Goal: Task Accomplishment & Management: Manage account settings

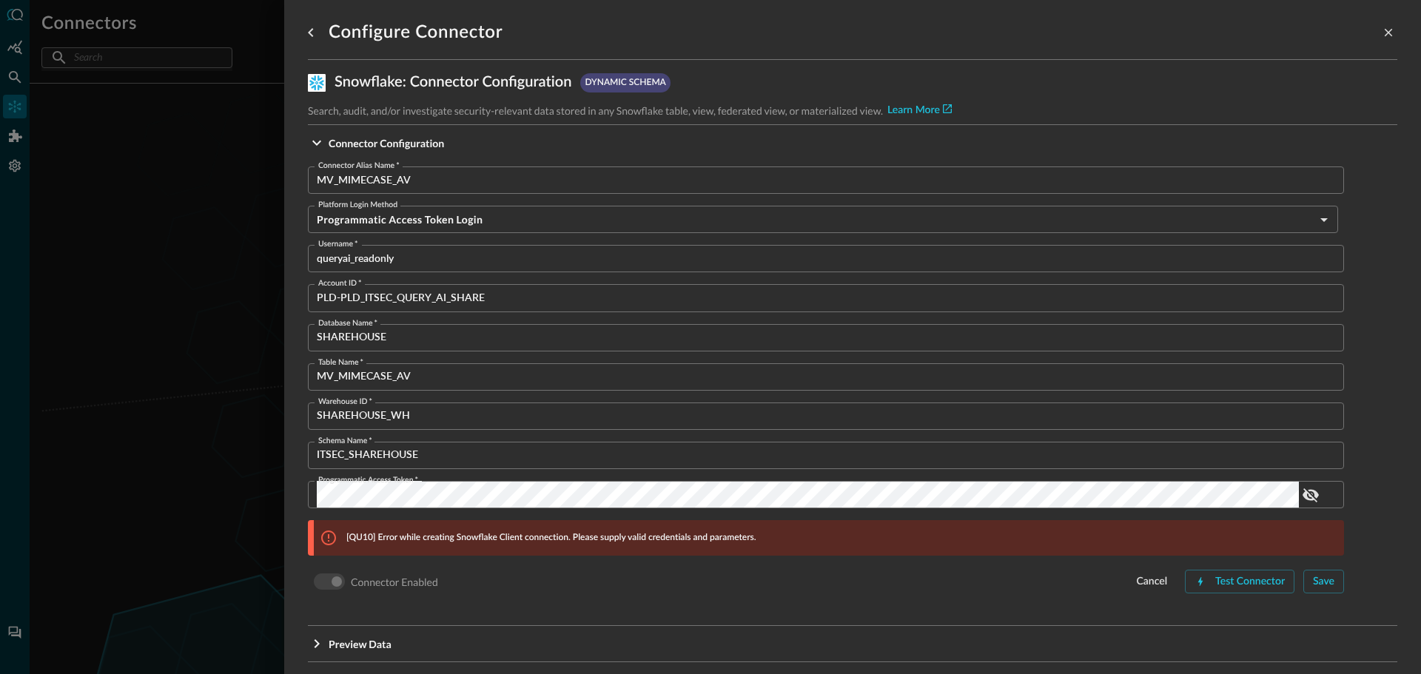
scroll to position [12, 0]
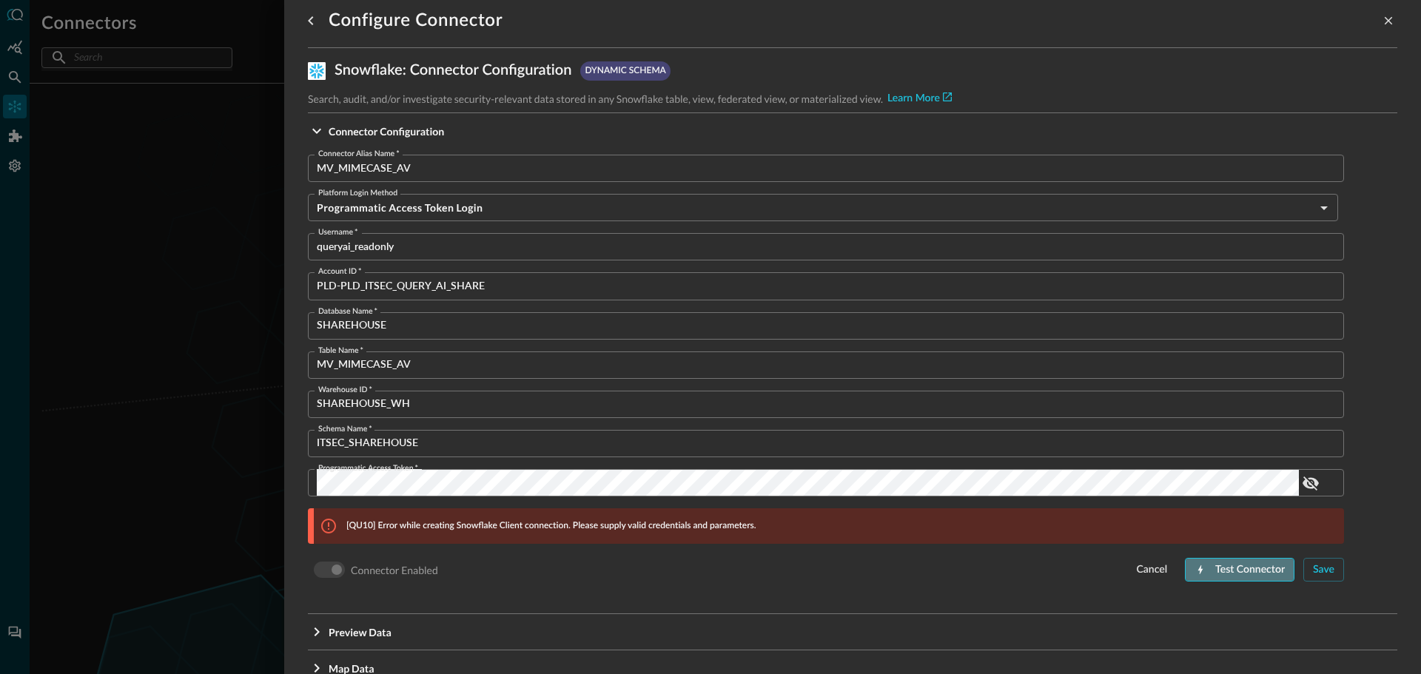
click at [1215, 566] on div "Test Connector" at bounding box center [1250, 570] width 70 height 18
click at [374, 311] on span "*" at bounding box center [375, 311] width 4 height 8
click at [374, 312] on input "SHAREHOUSE" at bounding box center [830, 325] width 1027 height 27
click at [374, 311] on span "*" at bounding box center [375, 311] width 4 height 8
click at [374, 312] on input "SHAREHOUSE" at bounding box center [830, 325] width 1027 height 27
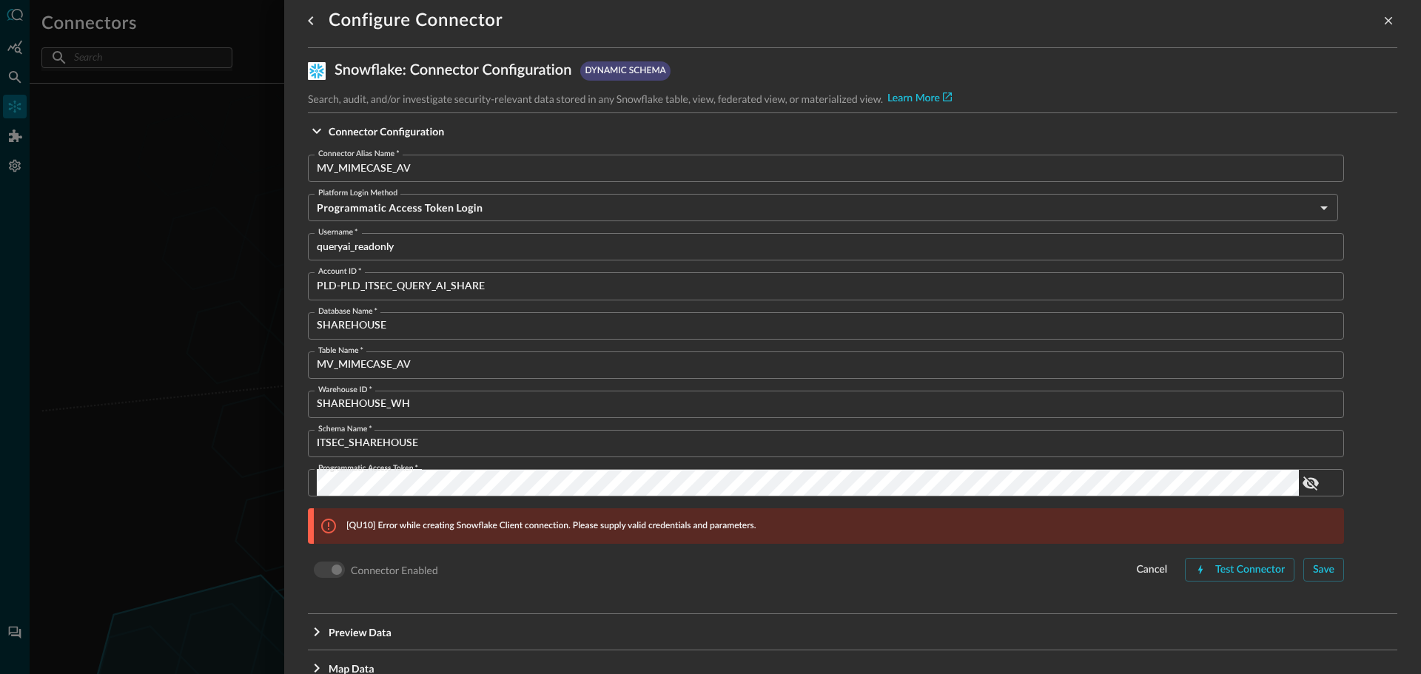
click at [374, 311] on span "*" at bounding box center [375, 311] width 4 height 8
click at [374, 312] on input "SHAREHOUSE" at bounding box center [830, 325] width 1027 height 27
click at [374, 311] on span "*" at bounding box center [375, 311] width 4 height 8
click at [374, 312] on input "SHAREHOUSE" at bounding box center [830, 325] width 1027 height 27
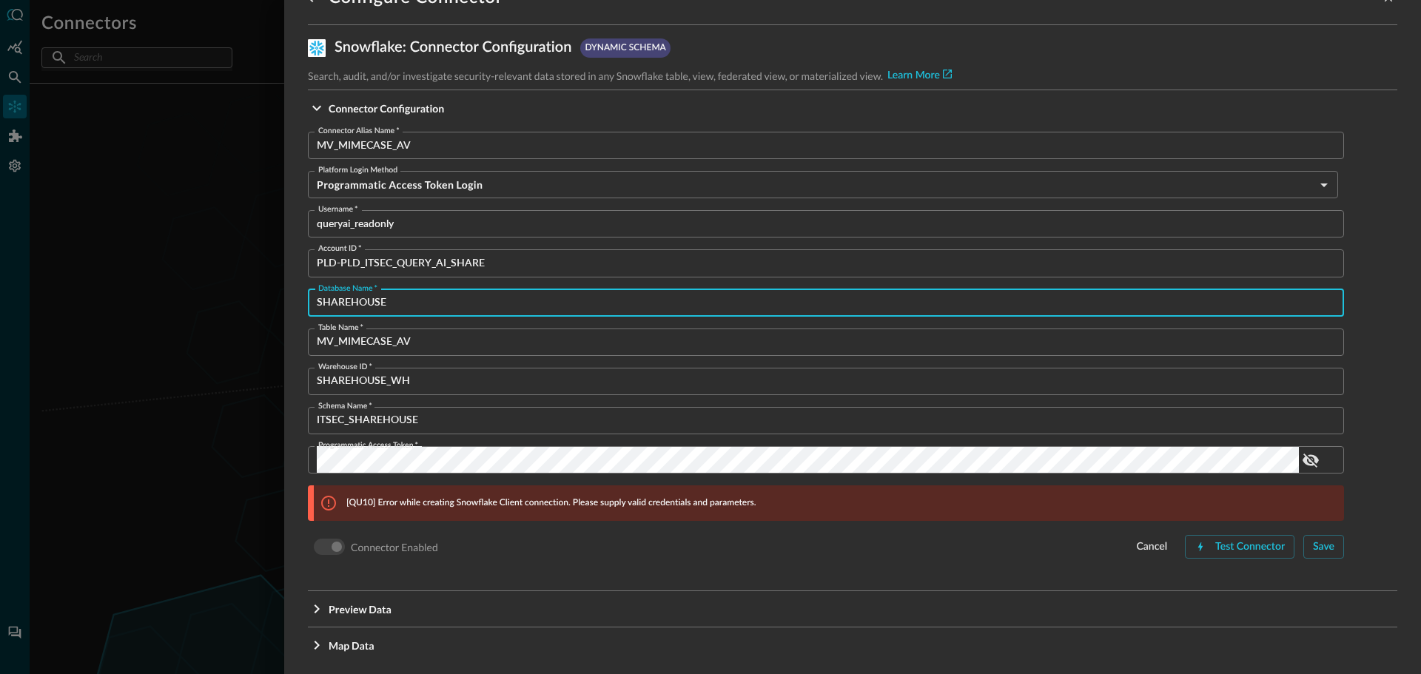
scroll to position [47, 0]
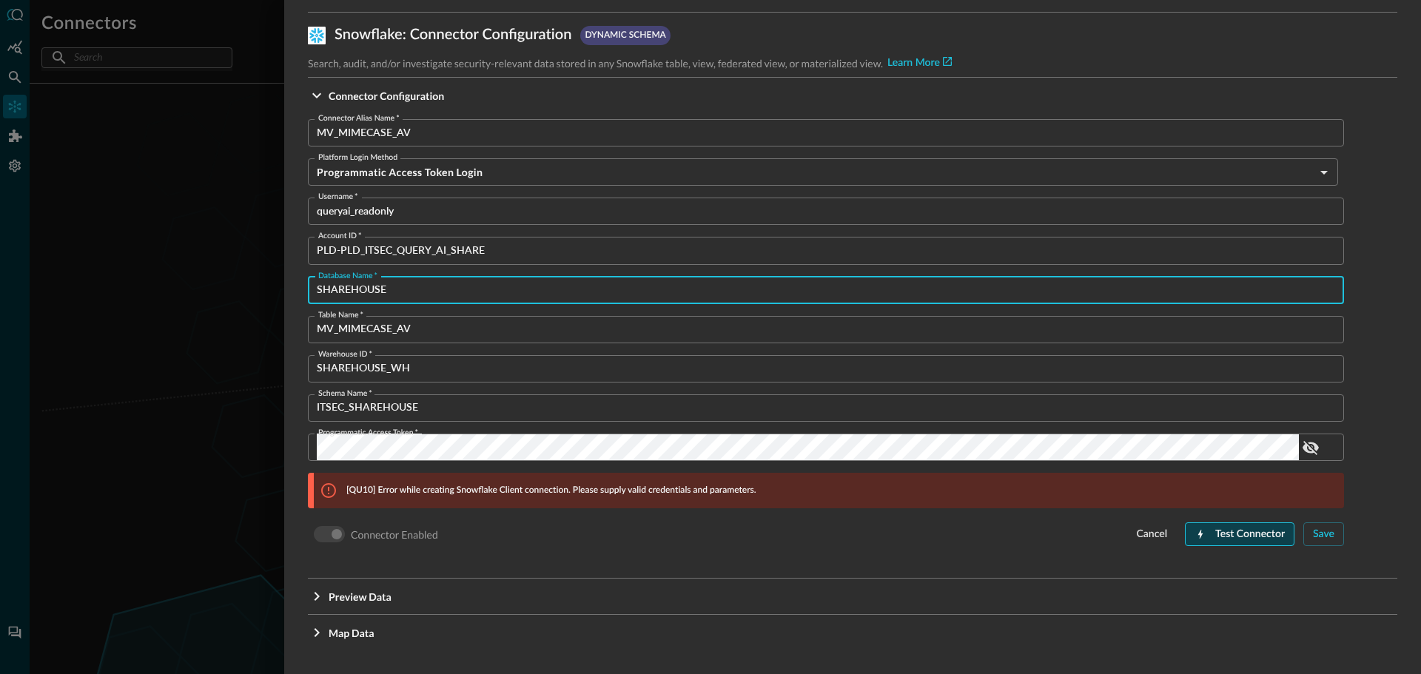
click at [1215, 533] on div "Test Connector" at bounding box center [1250, 534] width 70 height 18
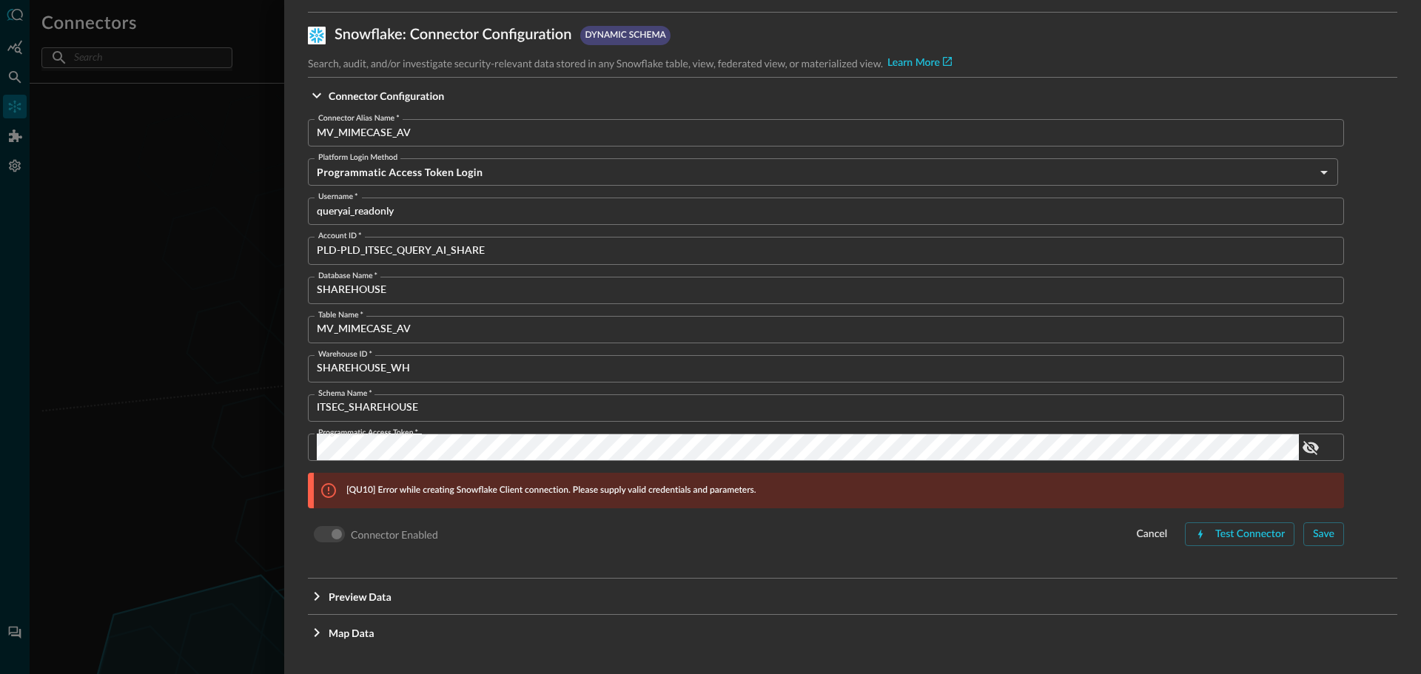
scroll to position [0, 0]
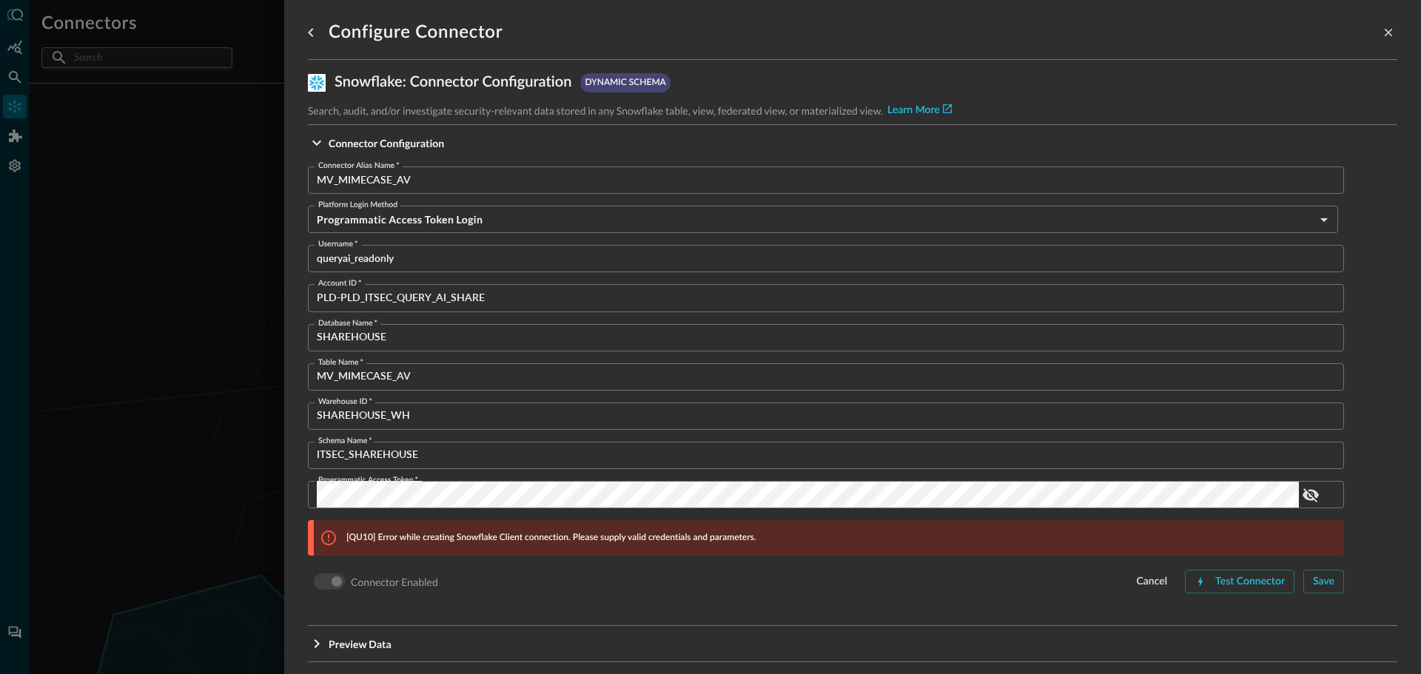
click at [191, 420] on div at bounding box center [710, 337] width 1421 height 674
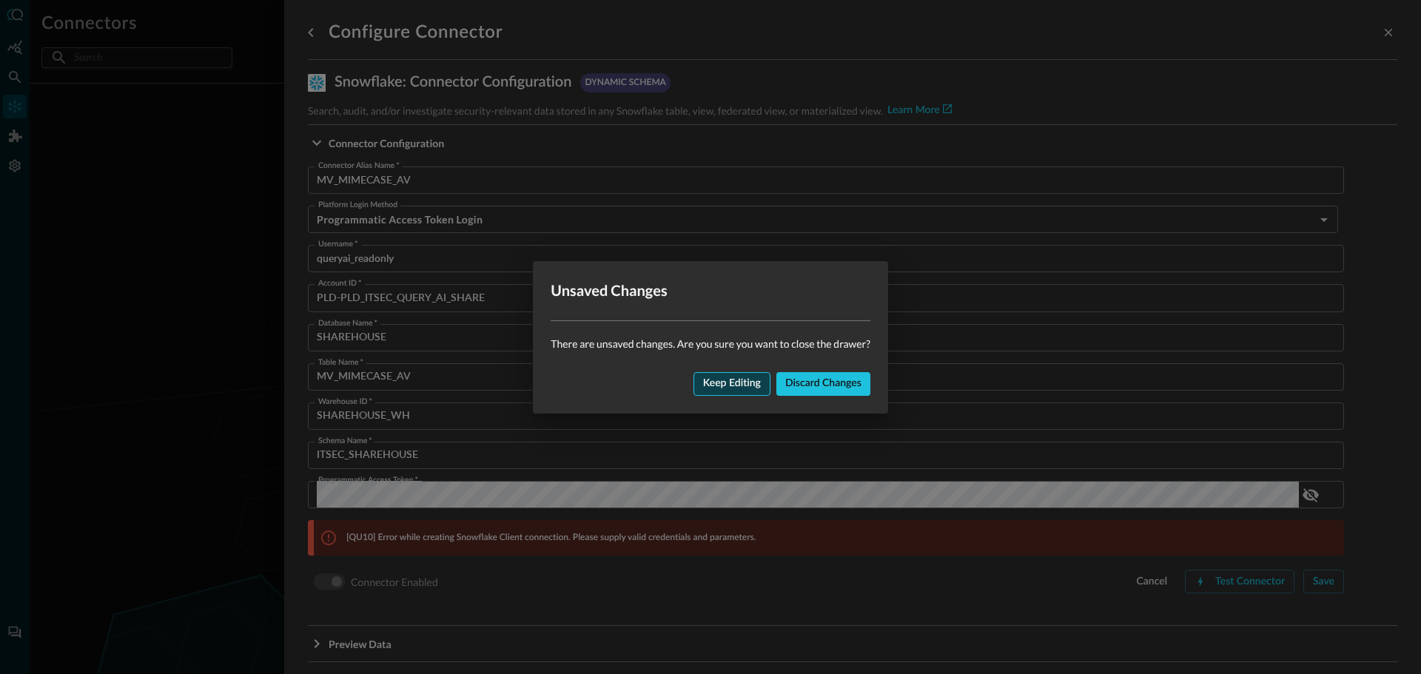
click at [719, 385] on div "Keep editing" at bounding box center [732, 383] width 58 height 18
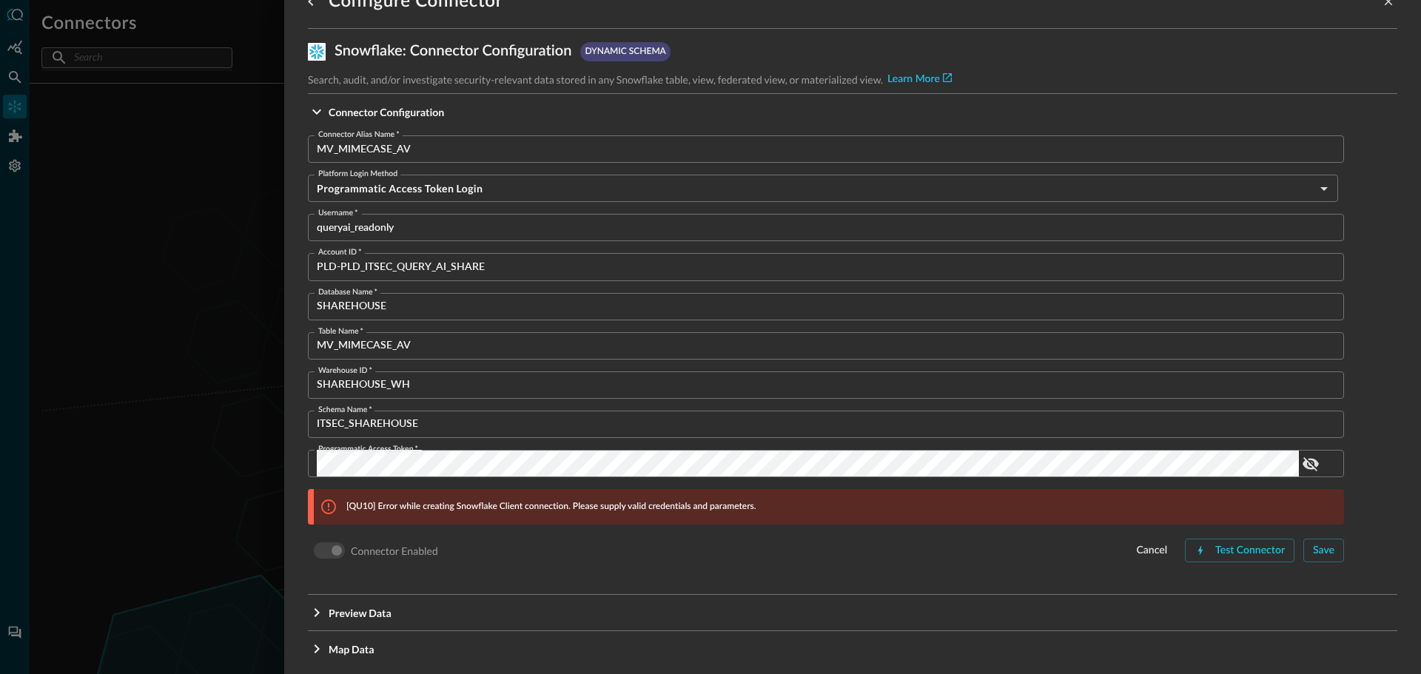
scroll to position [47, 0]
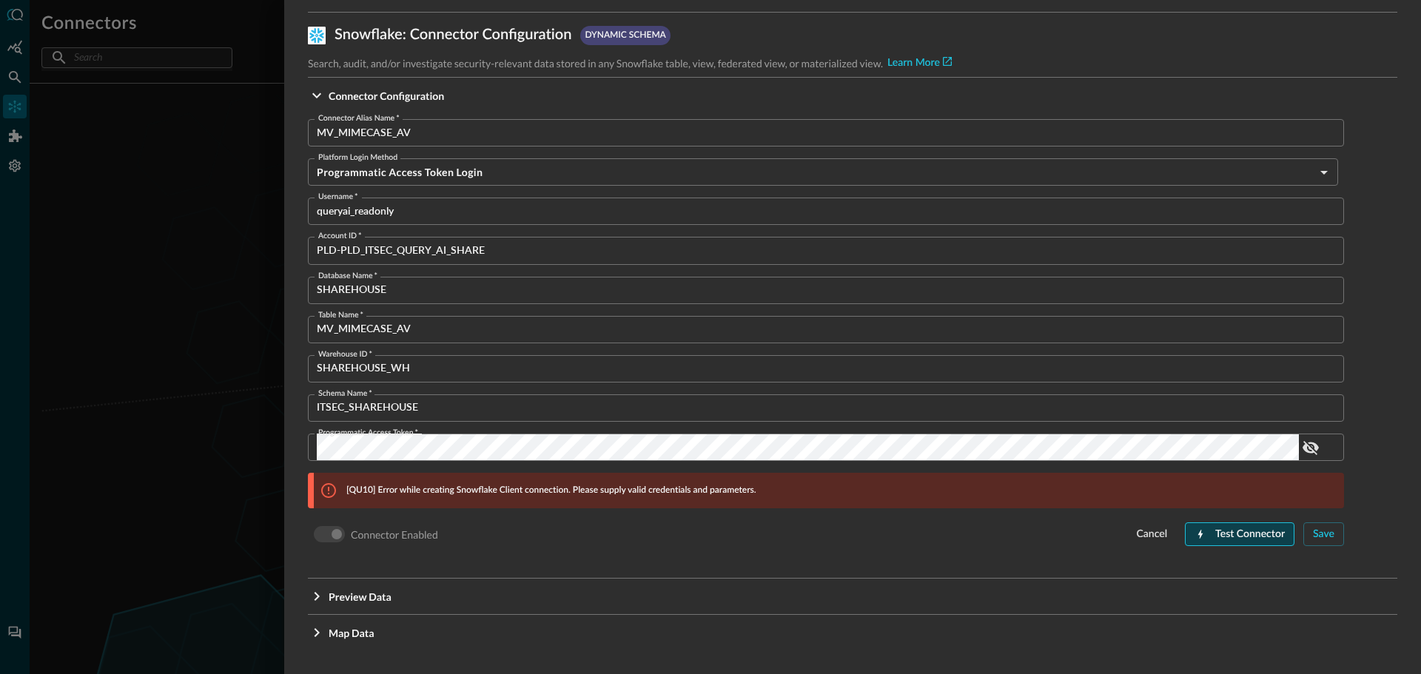
click at [1231, 537] on div "Test Connector" at bounding box center [1250, 534] width 70 height 18
click at [1215, 531] on div "Test Connector" at bounding box center [1250, 534] width 70 height 18
click at [1317, 448] on icon "show password" at bounding box center [1310, 448] width 16 height 14
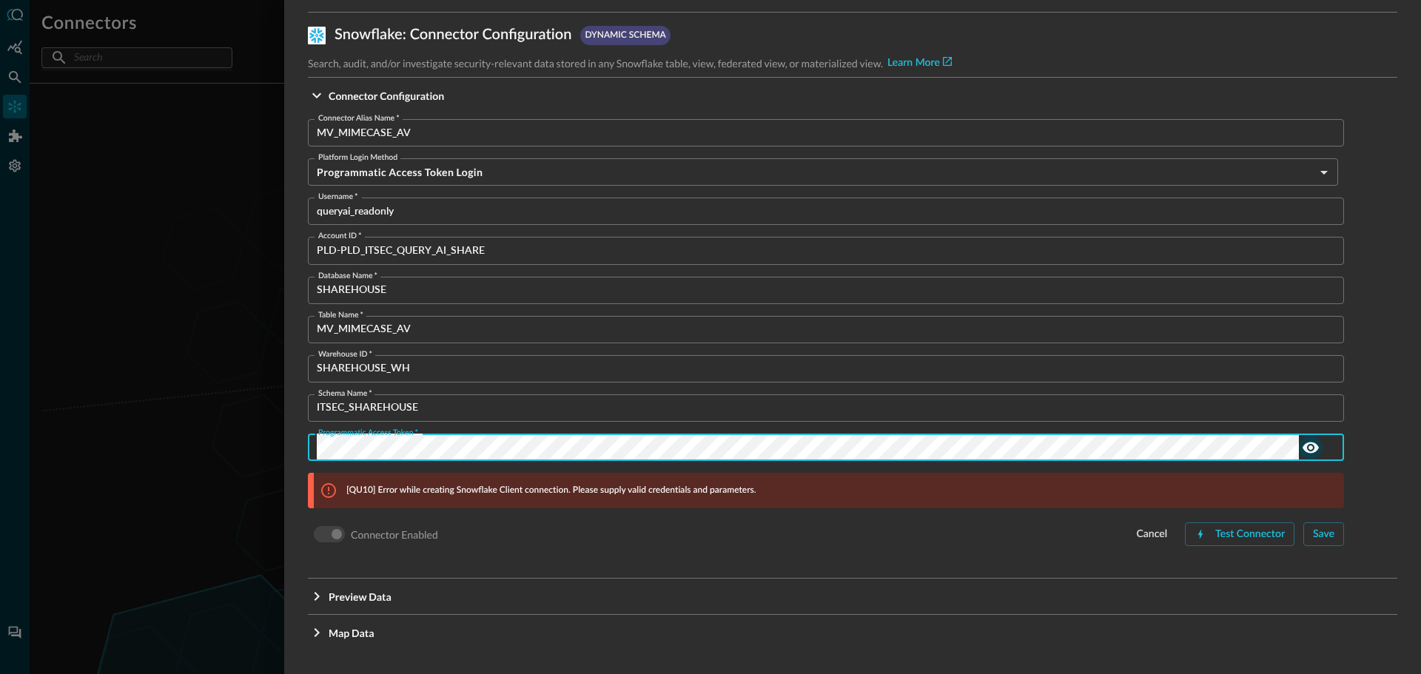
scroll to position [0, 302]
click at [1420, 454] on div "Configure Connector Snowflake : Connector Configuration dynamic schema Search, …" at bounding box center [852, 337] width 1136 height 674
click at [709, 550] on div "Connector Alias Name   * MV_MIMECASE_AV Connector Alias Name   * Platform Login…" at bounding box center [852, 345] width 1089 height 465
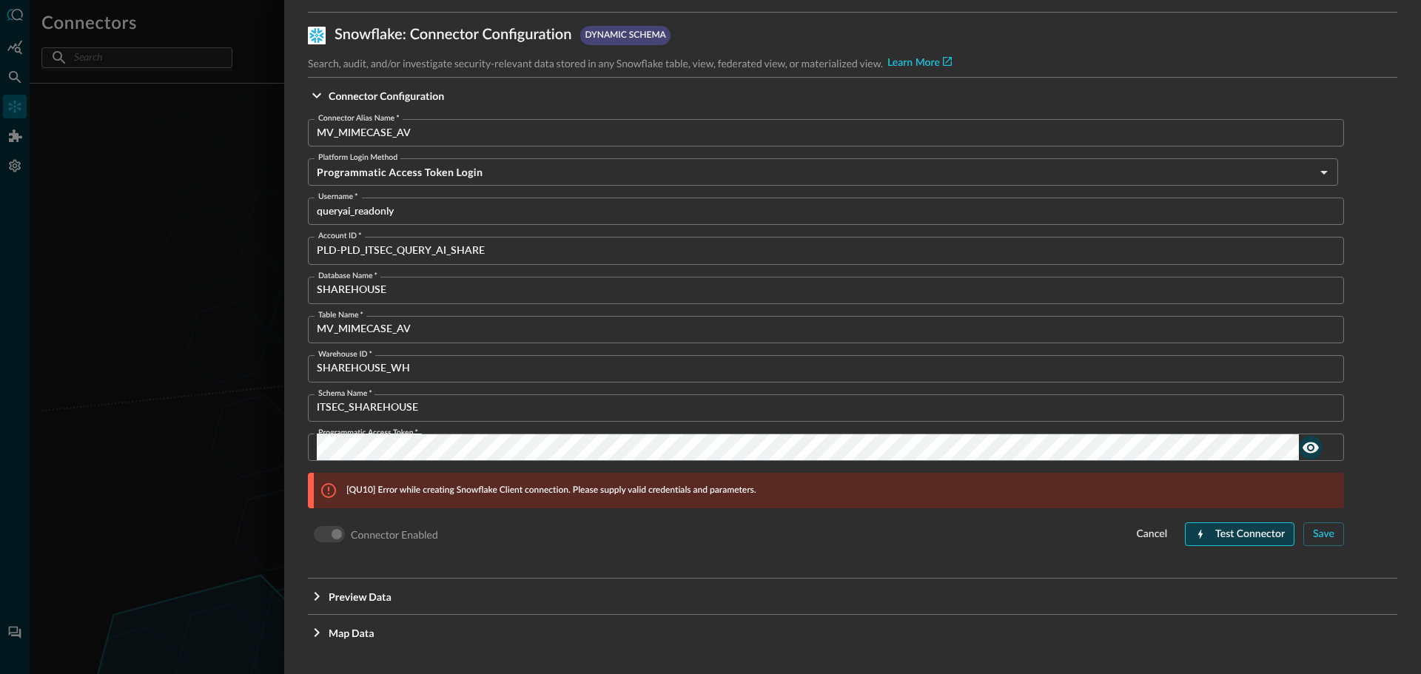
click at [1224, 536] on div "Test Connector" at bounding box center [1250, 534] width 70 height 18
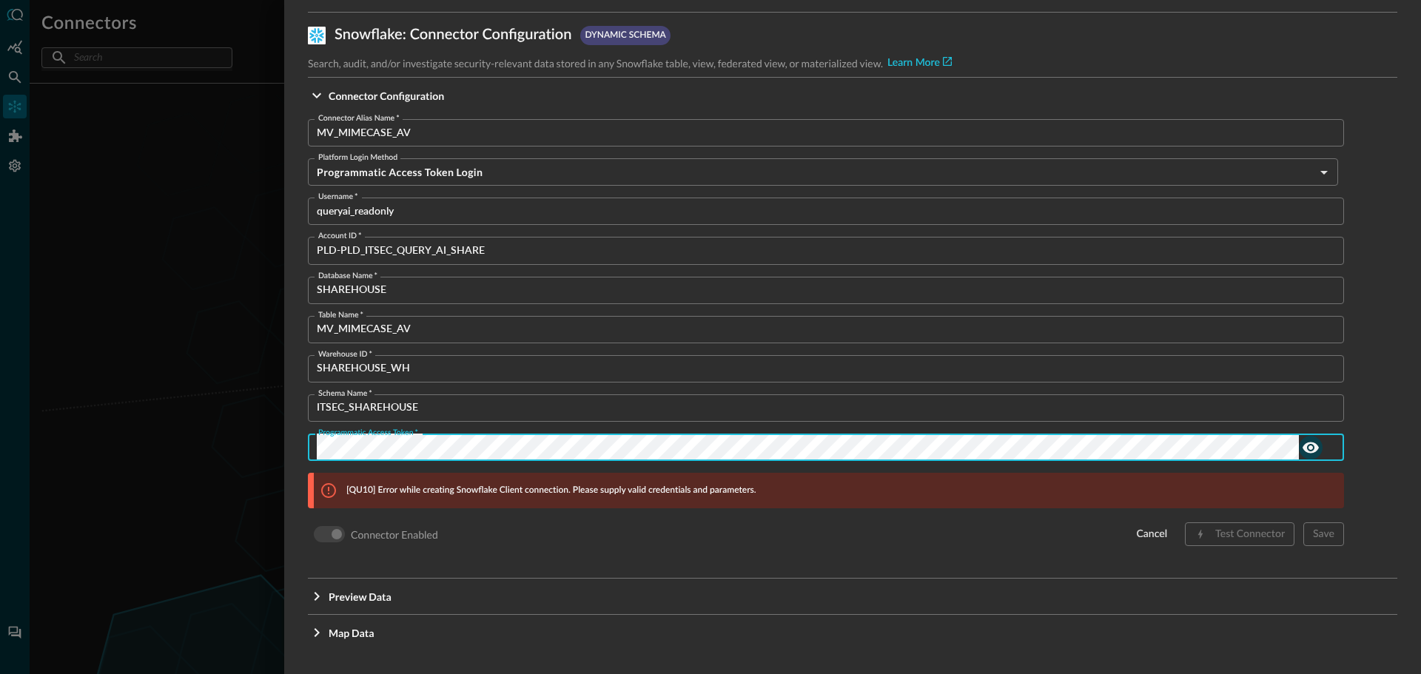
scroll to position [0, 310]
click at [627, 557] on div "Connector Alias Name   * MV_MIMECASE_AV Connector Alias Name   * Platform Login…" at bounding box center [852, 345] width 1089 height 465
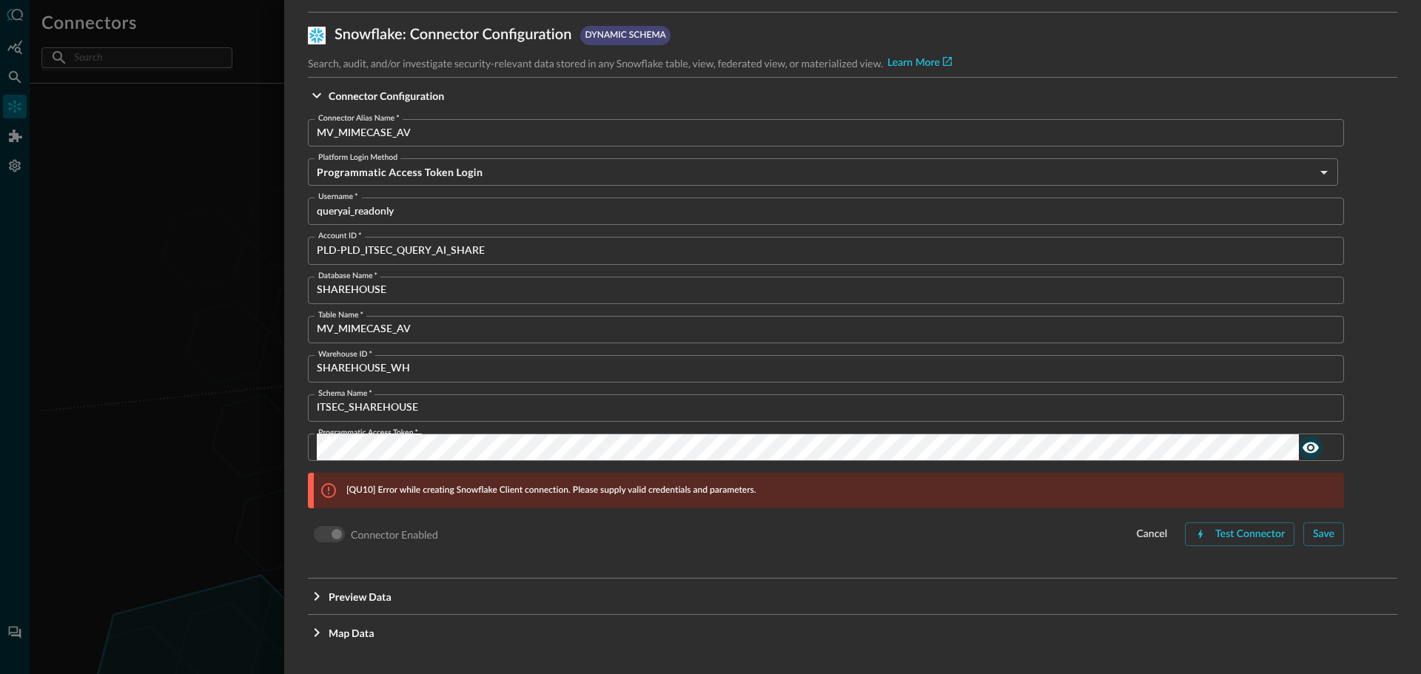
scroll to position [0, 0]
click at [1238, 533] on div "Test Connector" at bounding box center [1250, 534] width 70 height 18
click at [351, 213] on input "queryai_readonly" at bounding box center [830, 211] width 1027 height 27
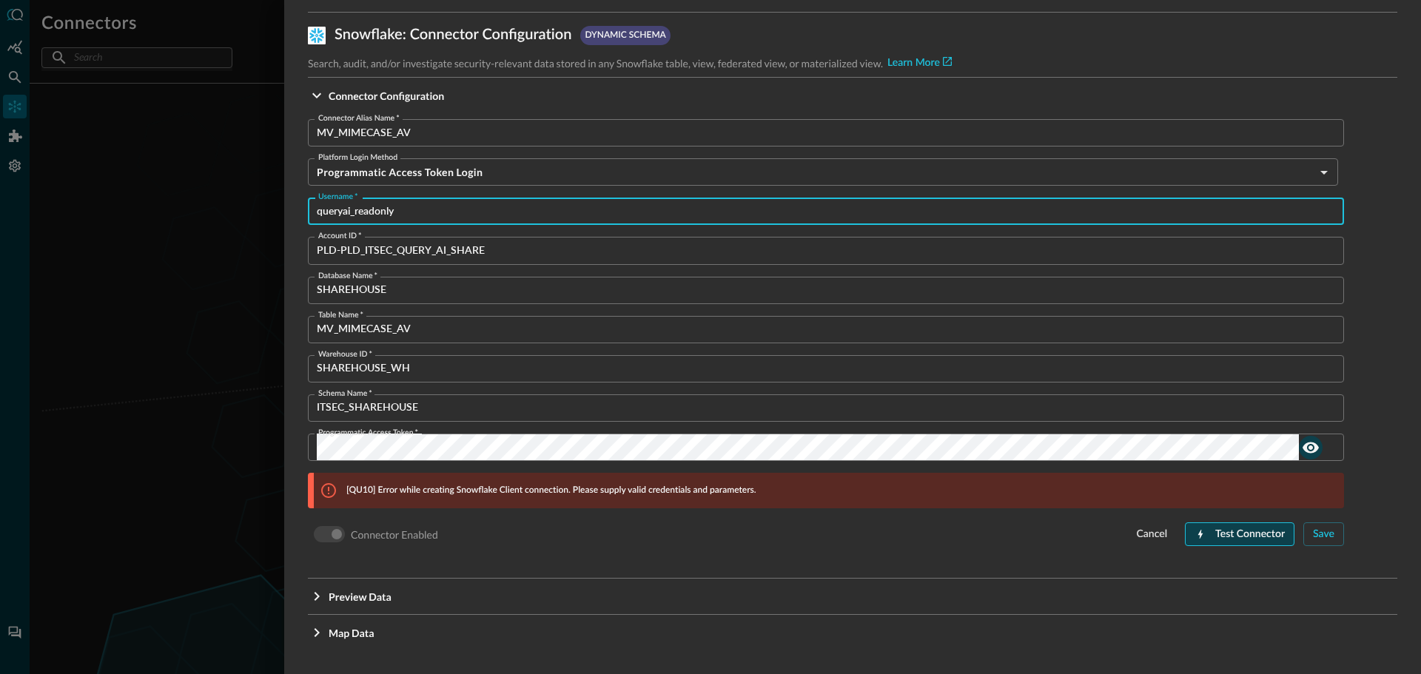
click at [1243, 536] on div "Test Connector" at bounding box center [1250, 534] width 70 height 18
click at [438, 209] on input "queryai_readonly" at bounding box center [830, 211] width 1027 height 27
drag, startPoint x: 459, startPoint y: 212, endPoint x: 288, endPoint y: 218, distance: 171.7
click at [288, 218] on div "Configure Connector Snowflake : Connector Configuration dynamic schema Search, …" at bounding box center [852, 337] width 1136 height 674
type input "queryai_readonly"
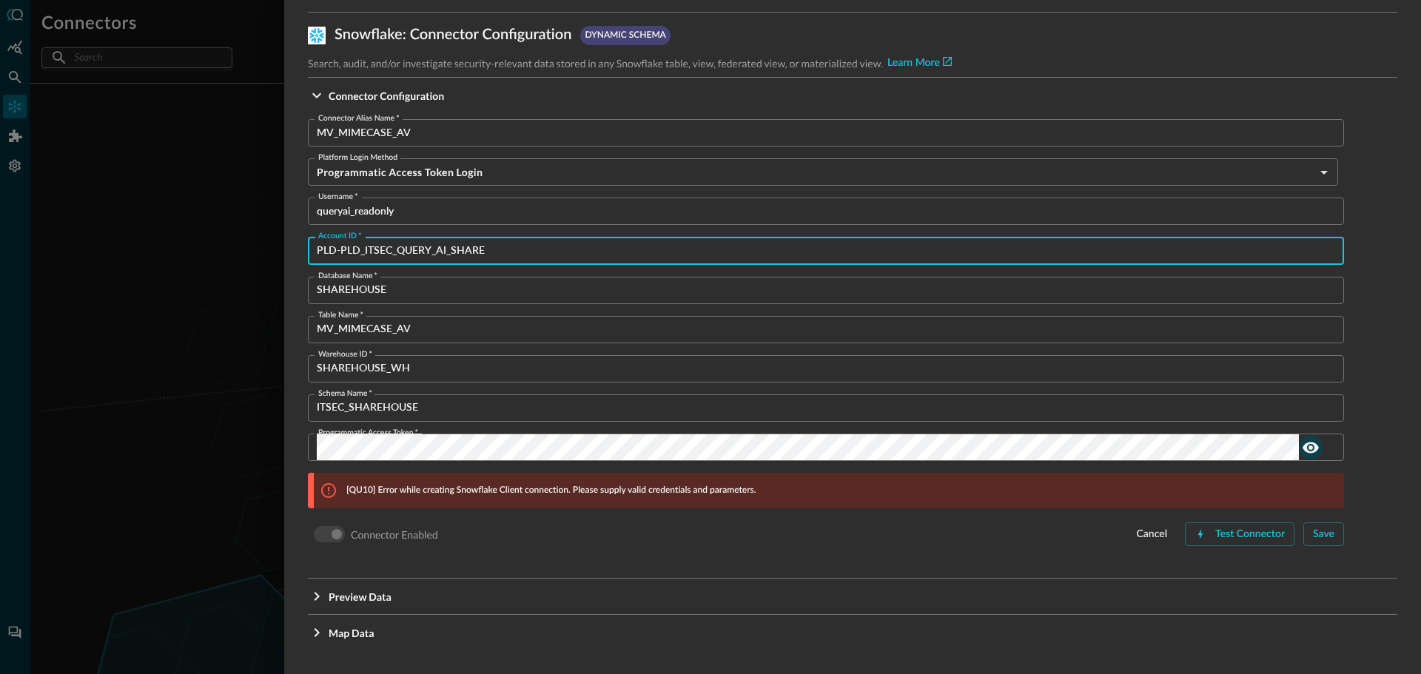
drag, startPoint x: 502, startPoint y: 249, endPoint x: 18, endPoint y: 202, distance: 486.1
click at [18, 202] on div "Configure Connector Snowflake : Connector Configuration dynamic schema Search, …" at bounding box center [710, 337] width 1421 height 674
paste input "VNC36963"
click at [1240, 531] on div "Test Connector" at bounding box center [1250, 534] width 70 height 18
drag, startPoint x: 420, startPoint y: 252, endPoint x: 181, endPoint y: 223, distance: 240.7
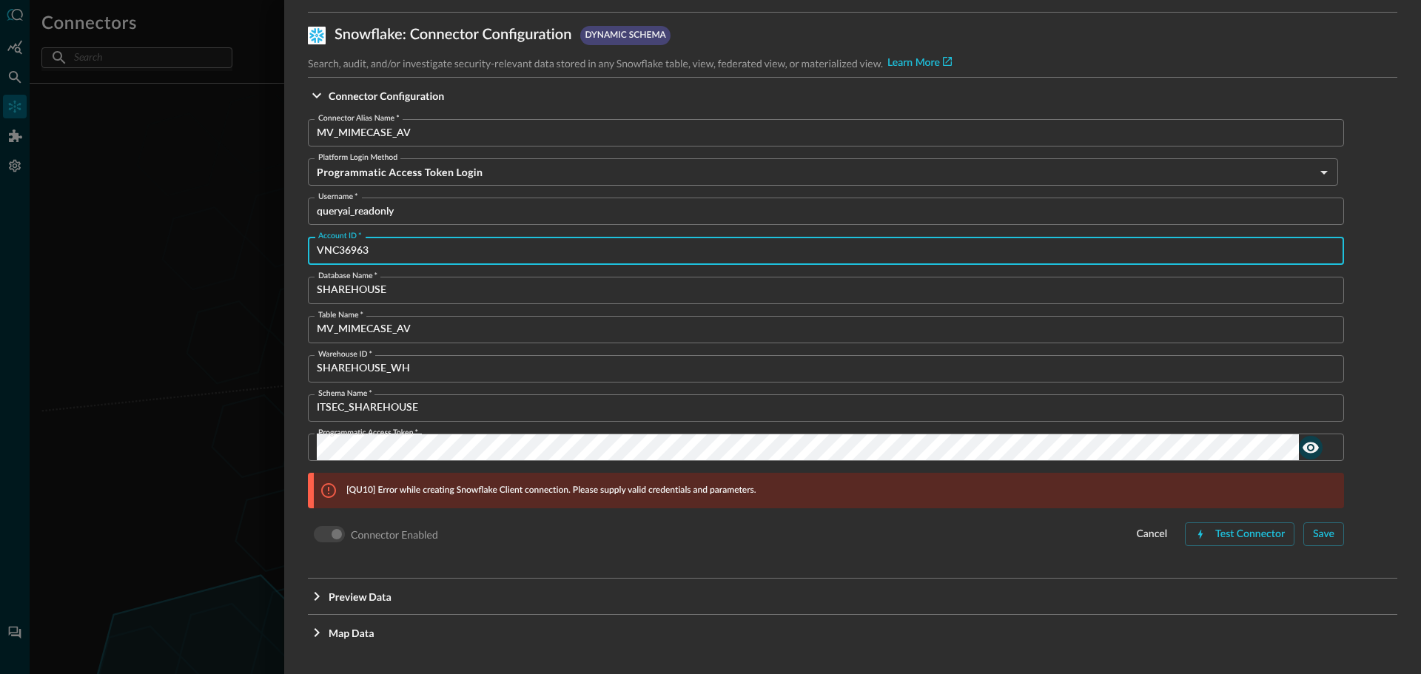
click at [181, 223] on div "Configure Connector Snowflake : Connector Configuration dynamic schema Search, …" at bounding box center [710, 337] width 1421 height 674
paste input "PLD-PLD_ITSEC_QUERY_AI_SHARE"
type input "PLD-PLD_ITSEC_QUERY_AI_SHARE"
click at [1217, 533] on div "Test Connector" at bounding box center [1250, 534] width 70 height 18
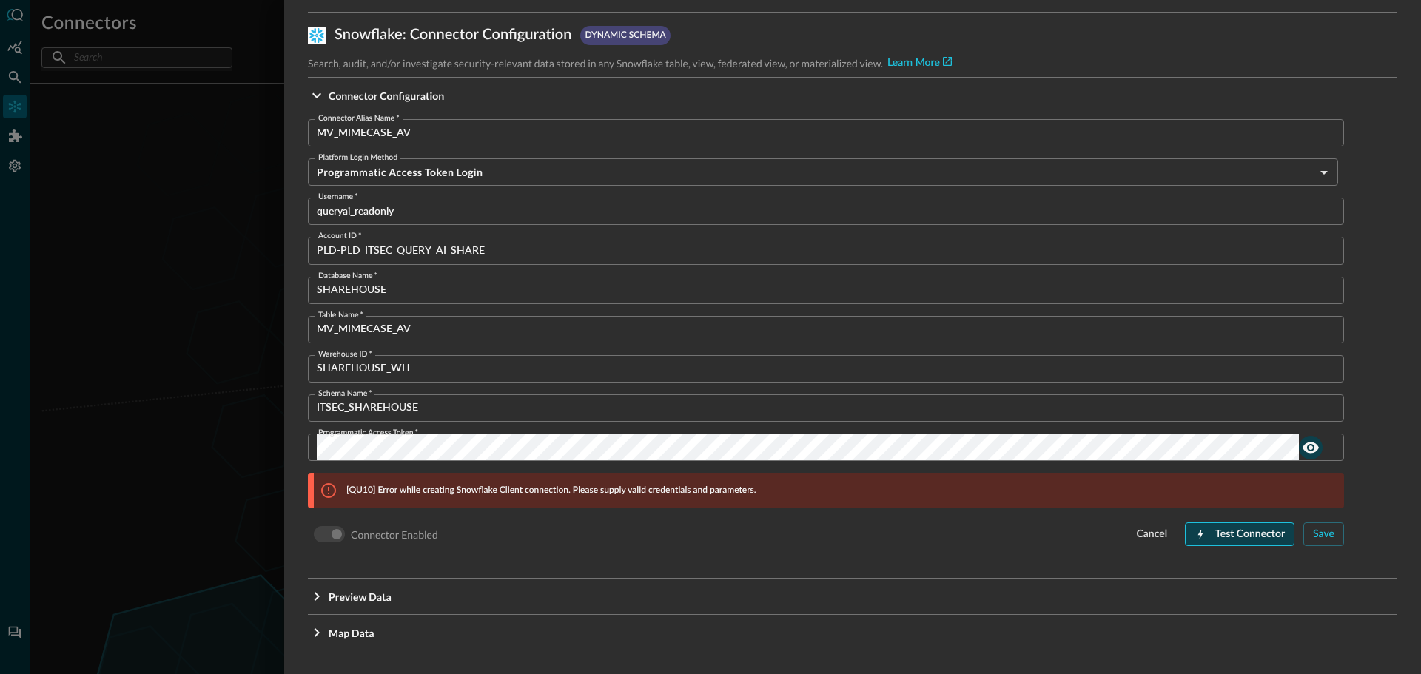
click at [1233, 534] on div "Test Connector" at bounding box center [1250, 534] width 70 height 18
click at [561, 243] on input "PLD-PLD_ITSEC_QUERY_AI_SHARE" at bounding box center [830, 250] width 1027 height 27
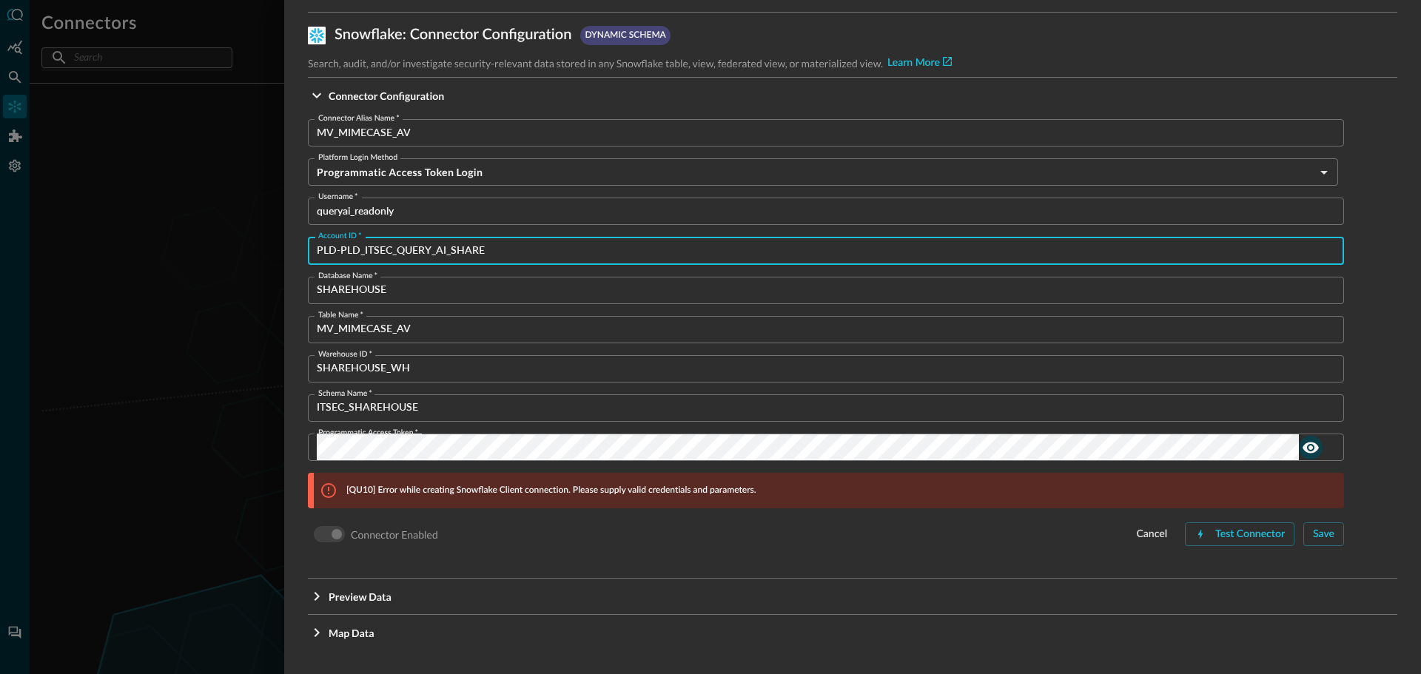
click at [476, 299] on input "SHAREHOUSE" at bounding box center [830, 290] width 1027 height 27
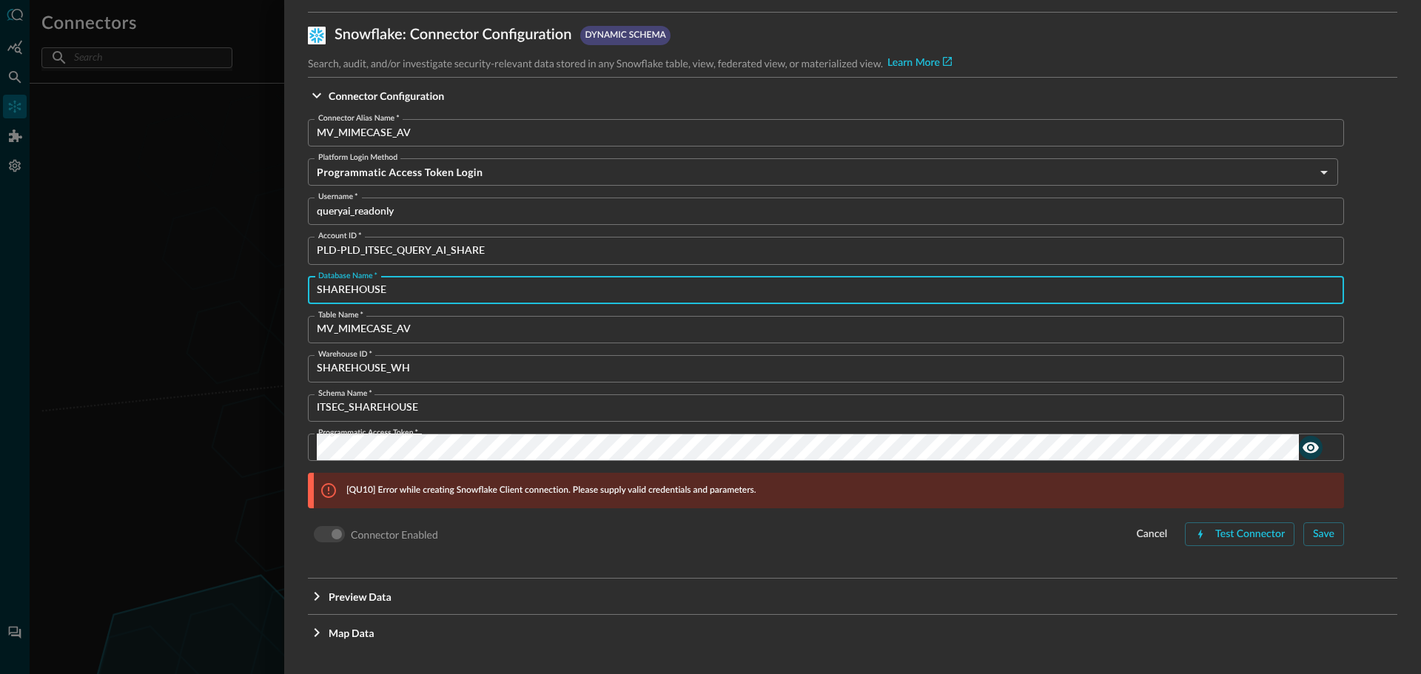
click at [428, 337] on input "MV_MIMECASE_AV" at bounding box center [830, 329] width 1027 height 27
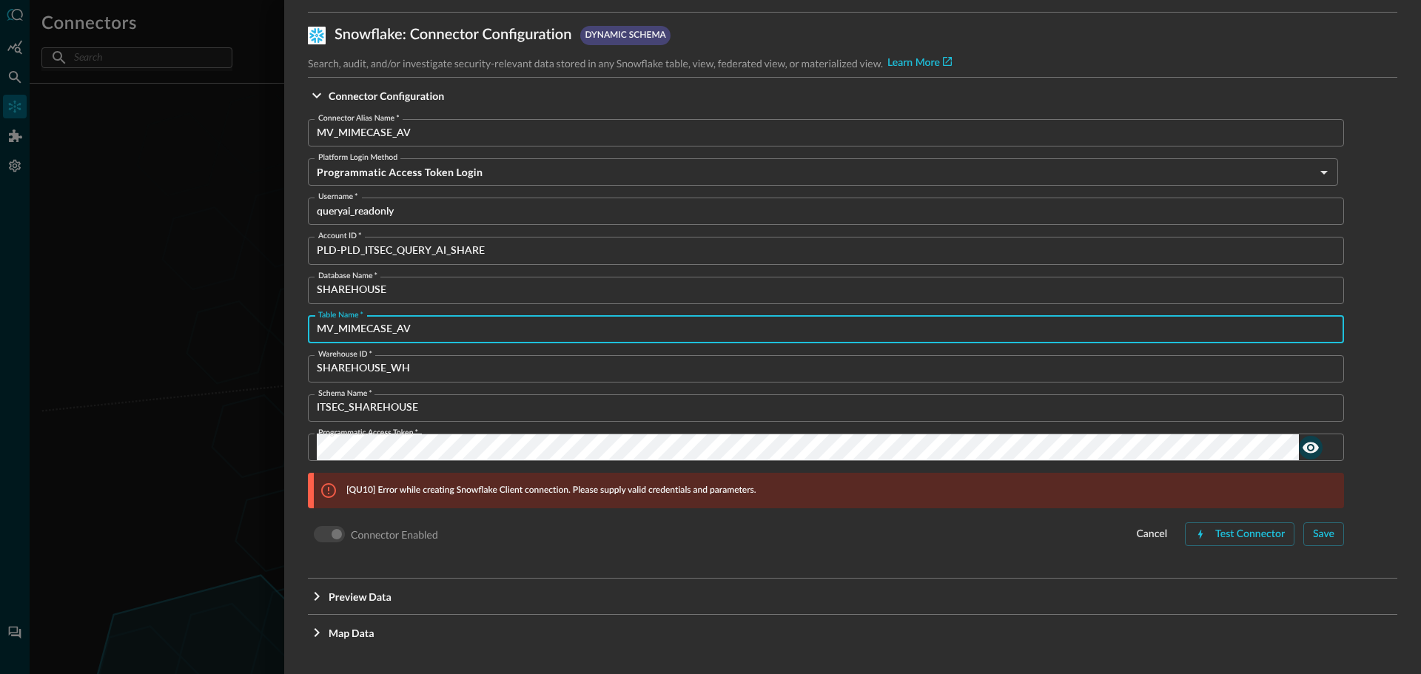
click at [423, 371] on input "SHAREHOUSE_WH" at bounding box center [830, 368] width 1027 height 27
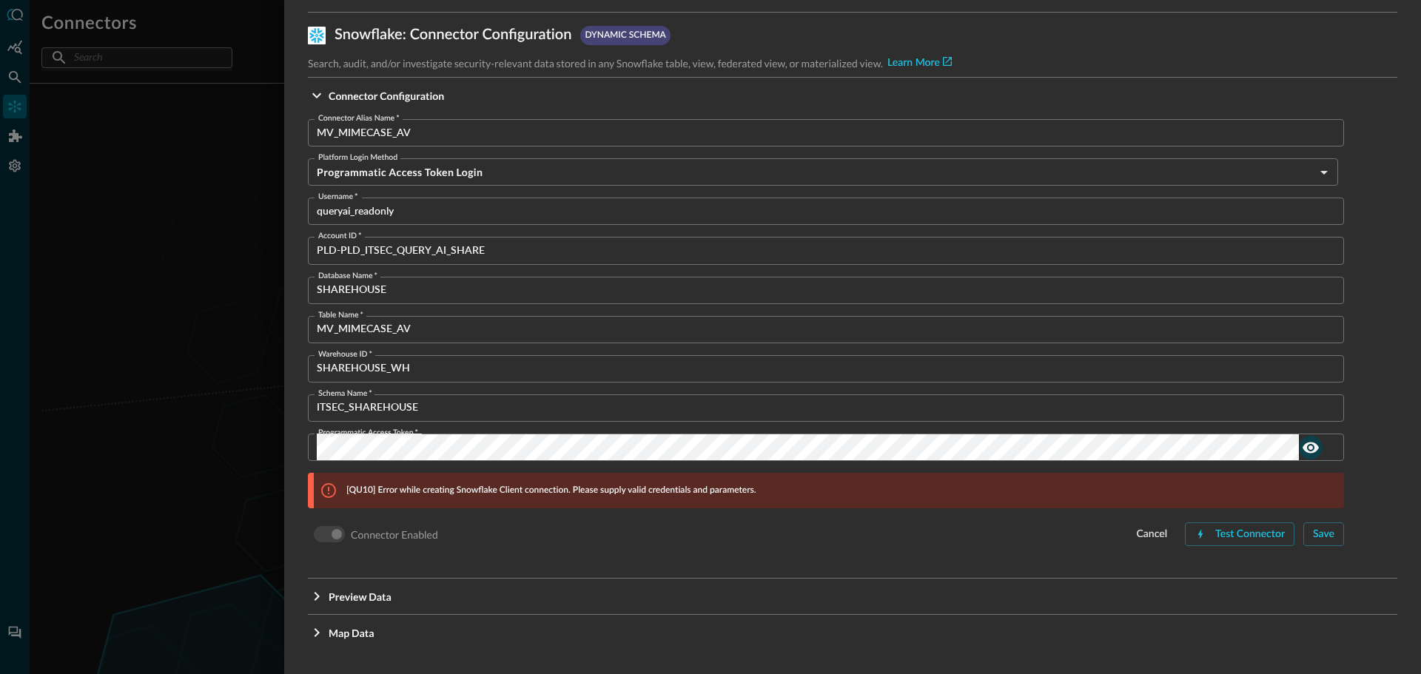
click at [466, 297] on input "SHAREHOUSE" at bounding box center [830, 290] width 1027 height 27
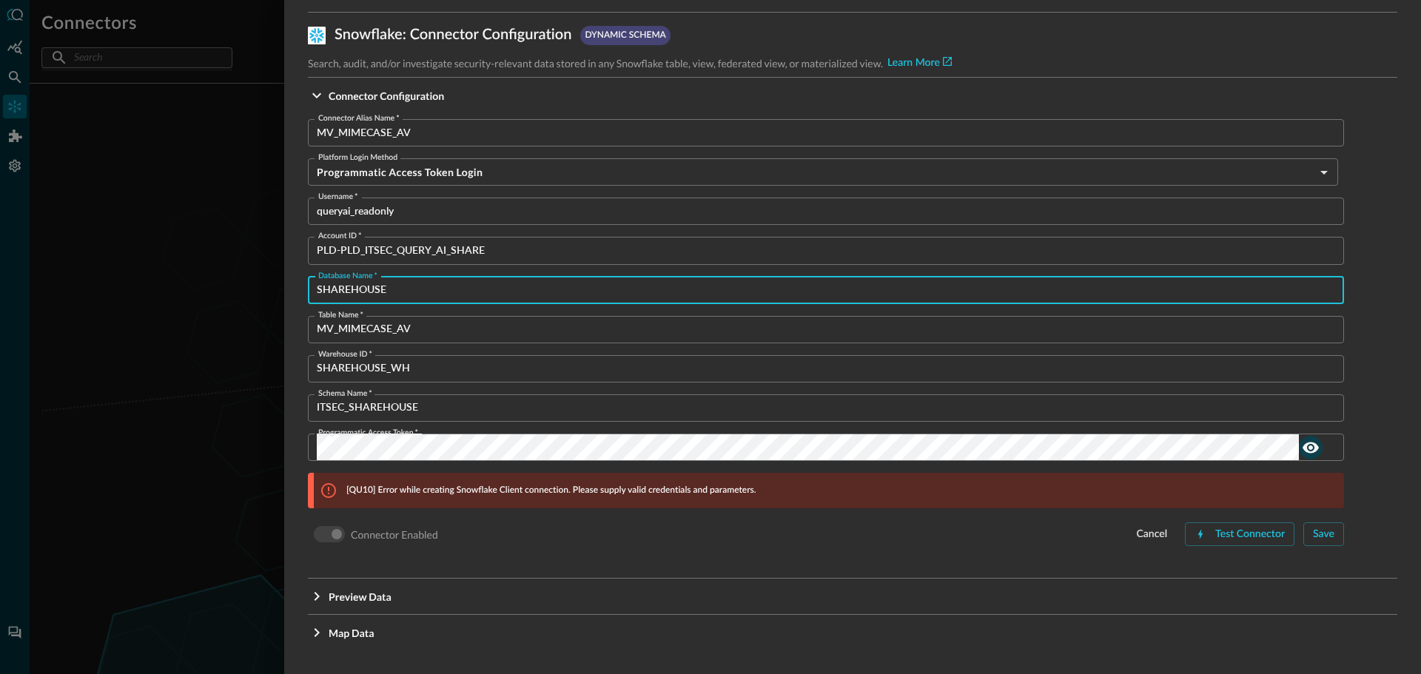
click at [450, 377] on input "SHAREHOUSE_WH" at bounding box center [830, 368] width 1027 height 27
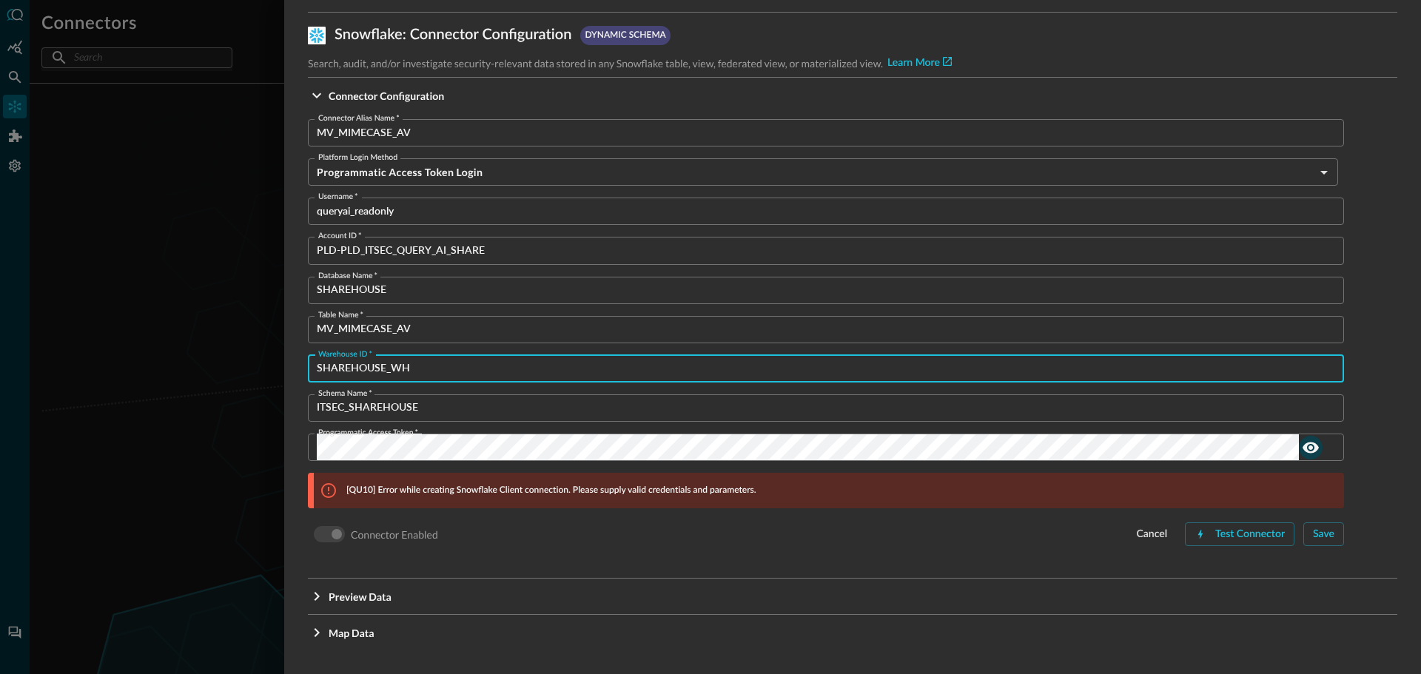
click at [426, 413] on input "ITSEC_SHAREHOUSE" at bounding box center [830, 407] width 1027 height 27
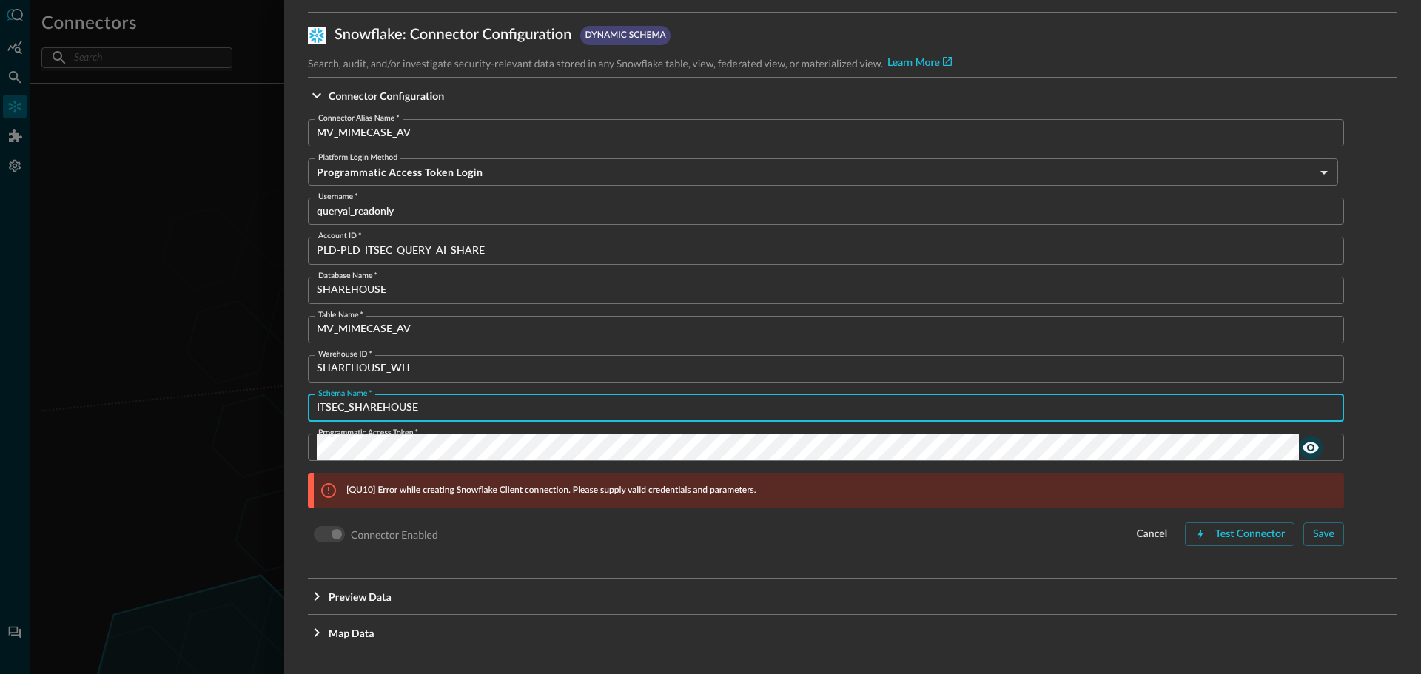
click at [450, 132] on input "MV_MIMECASE_AV" at bounding box center [830, 132] width 1027 height 27
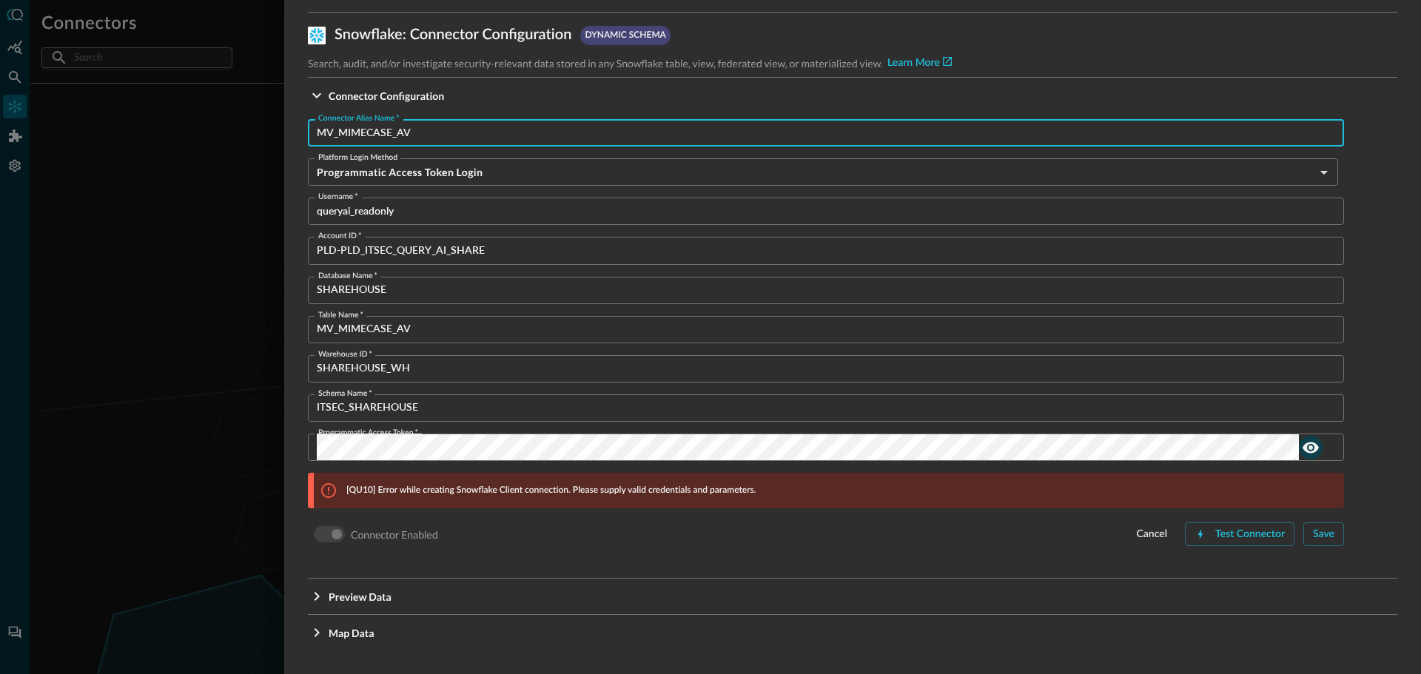
click at [409, 216] on input "queryai_readonly" at bounding box center [830, 211] width 1027 height 27
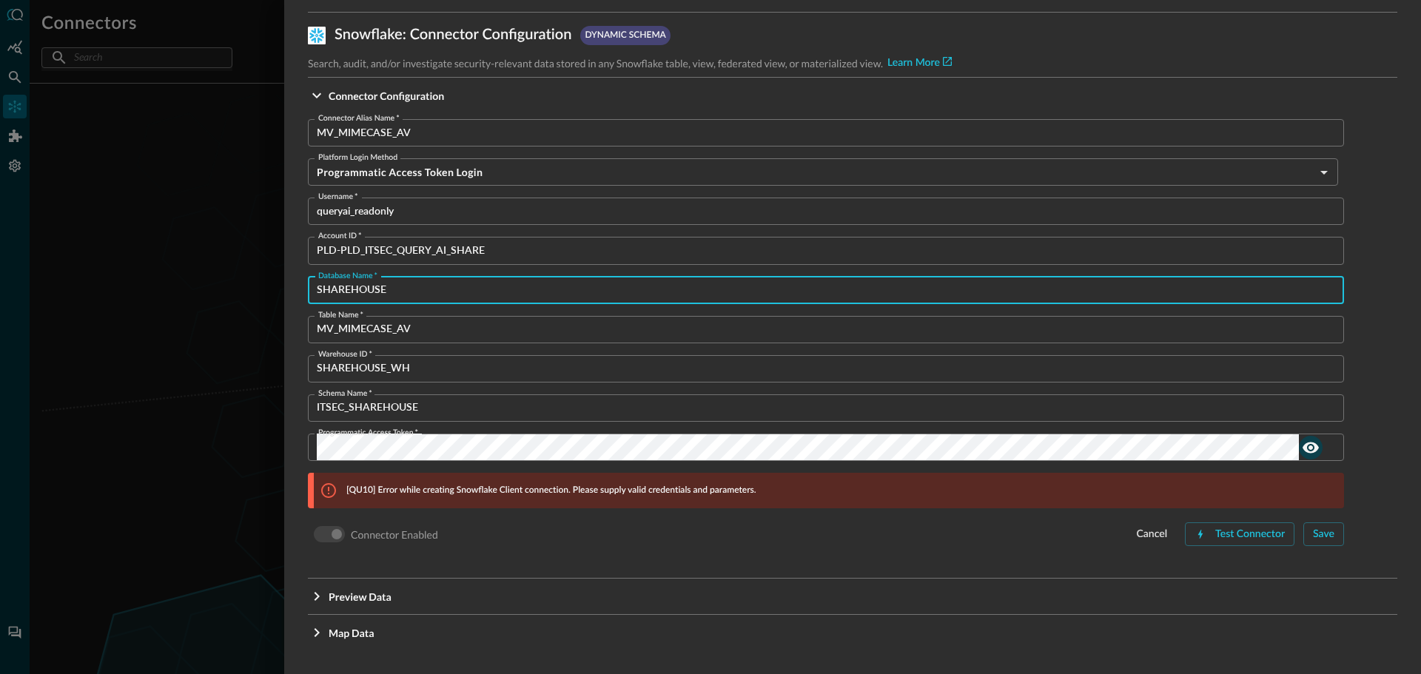
click at [394, 294] on input "SHAREHOUSE" at bounding box center [830, 290] width 1027 height 27
click at [394, 337] on input "MV_MIMECASE_AV" at bounding box center [830, 329] width 1027 height 27
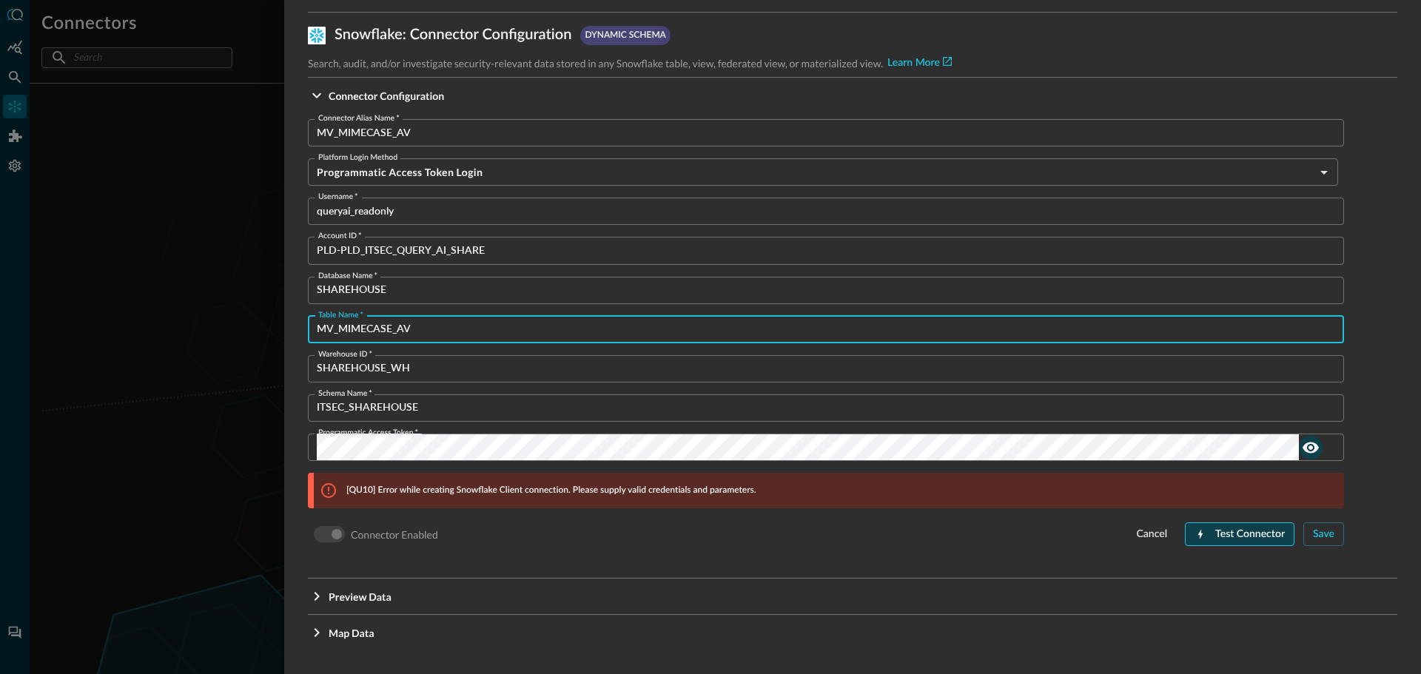
click at [1216, 528] on div "Test Connector" at bounding box center [1250, 534] width 70 height 18
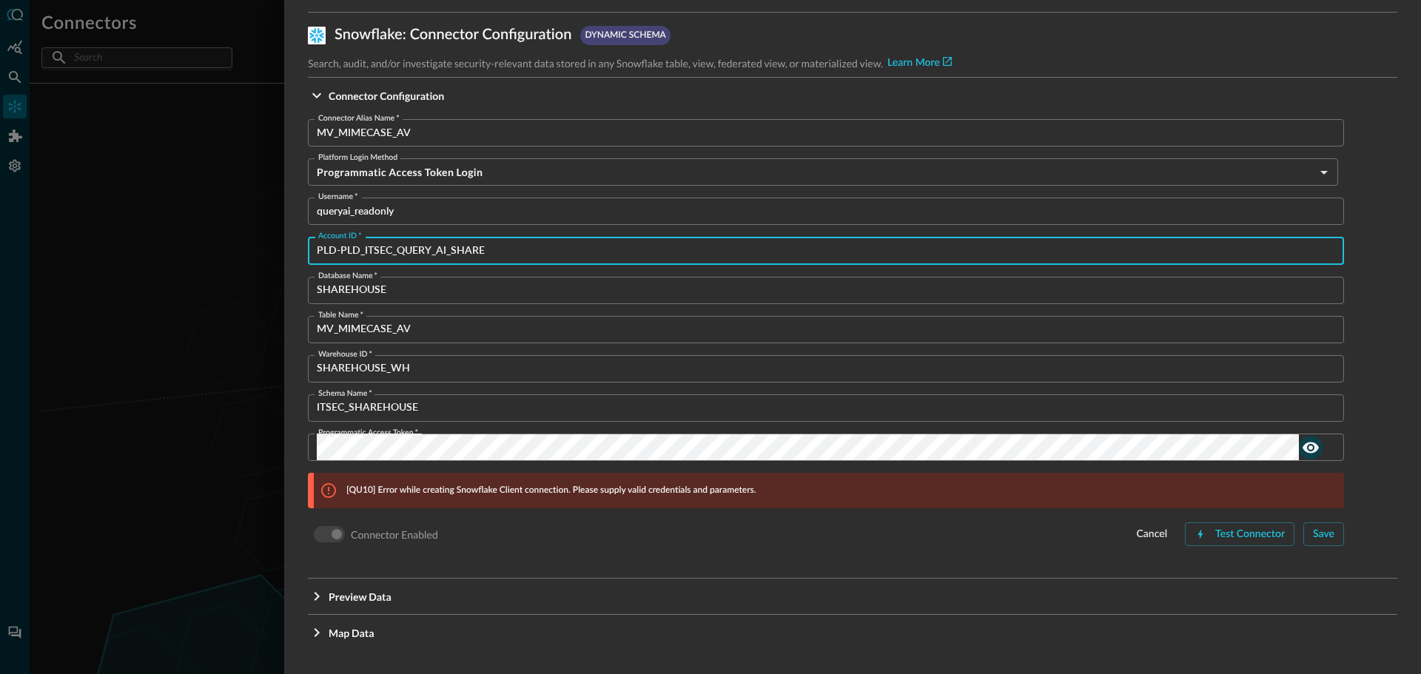
click at [553, 239] on input "PLD-PLD_ITSEC_QUERY_AI_SHARE" at bounding box center [830, 250] width 1027 height 27
drag, startPoint x: 591, startPoint y: 256, endPoint x: 129, endPoint y: 218, distance: 464.0
click at [93, 222] on div "Configure Connector Snowflake : Connector Configuration dynamic schema Search, …" at bounding box center [710, 337] width 1421 height 674
paste input "PLD-PLD_ITSEC_QUERY_AI_SHARE"
type input "PLD-PLD_ITSEC_QUERY_AI_SHARE"
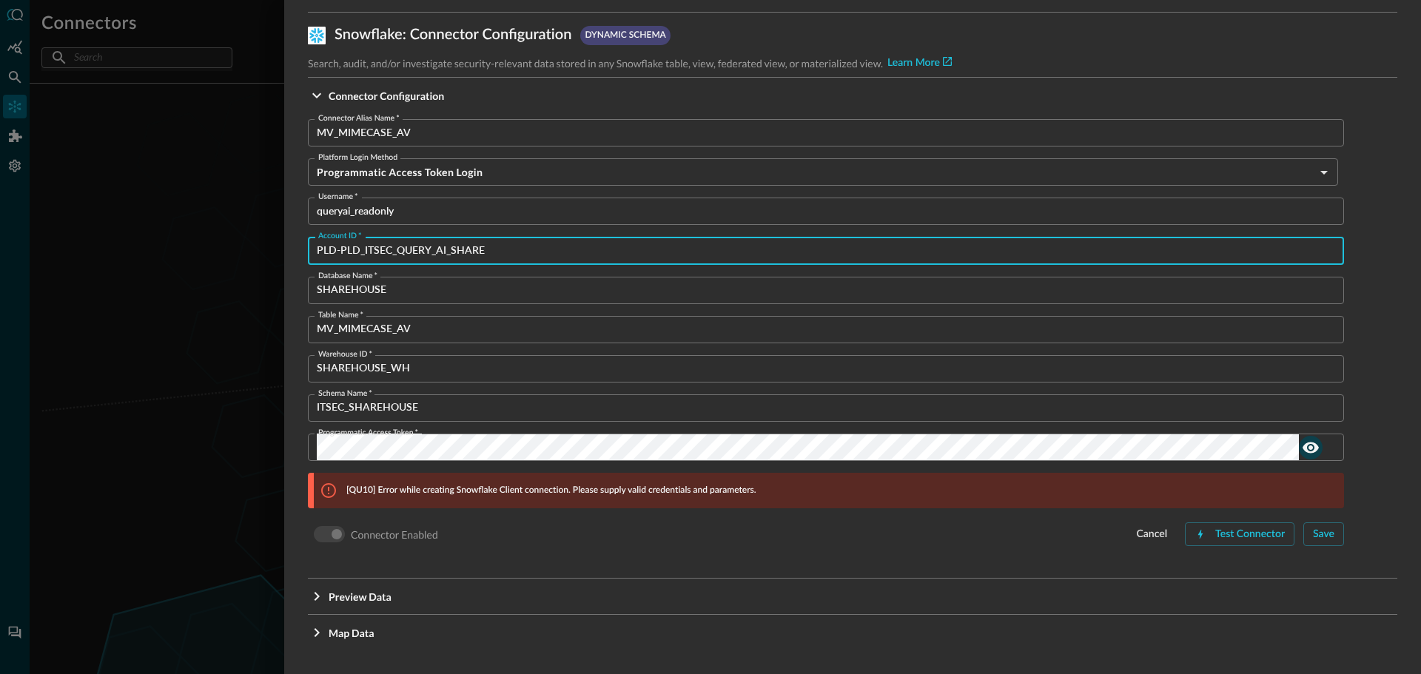
click at [520, 134] on input "MV_MIMECASE_AV" at bounding box center [830, 132] width 1027 height 27
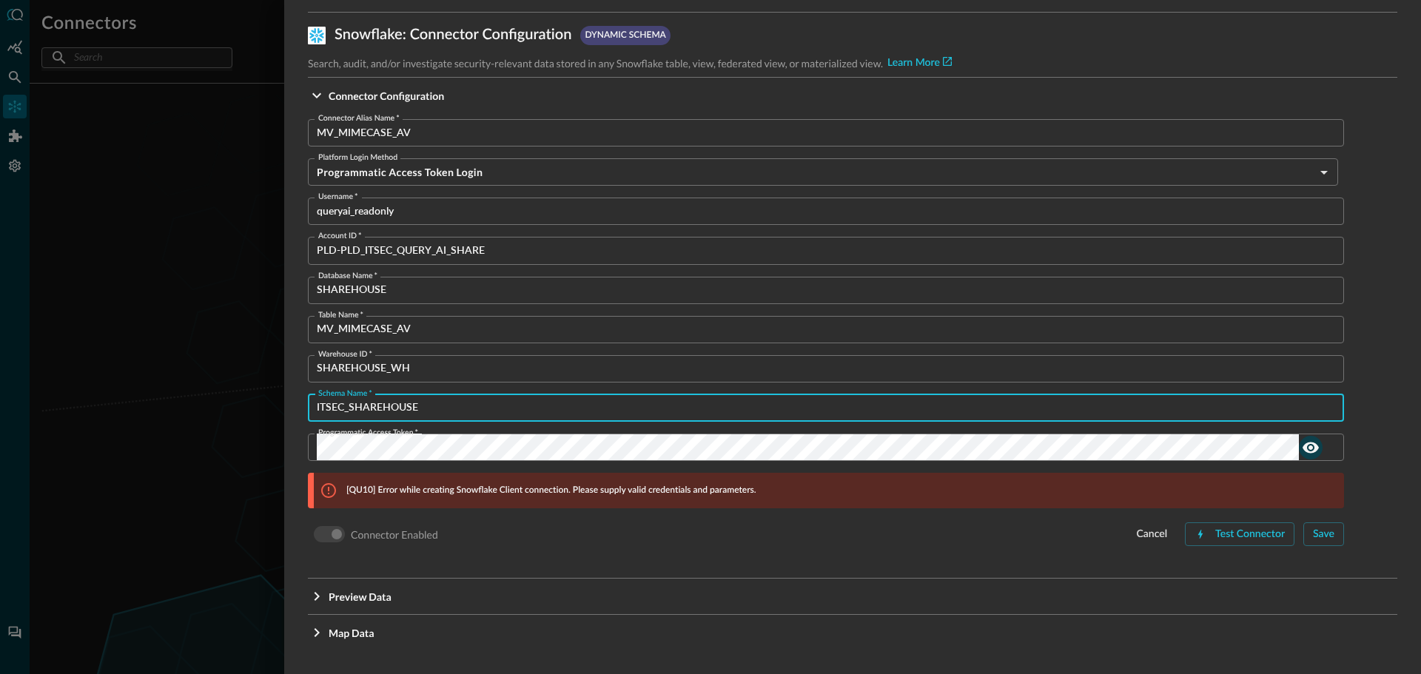
click at [430, 414] on input "ITSEC_SHAREHOUSE" at bounding box center [830, 407] width 1027 height 27
click at [428, 412] on input "ITSEC_SHAREHOUSE" at bounding box center [830, 407] width 1027 height 27
click at [428, 407] on input "ITSEC_SHAREHOUSE" at bounding box center [830, 407] width 1027 height 27
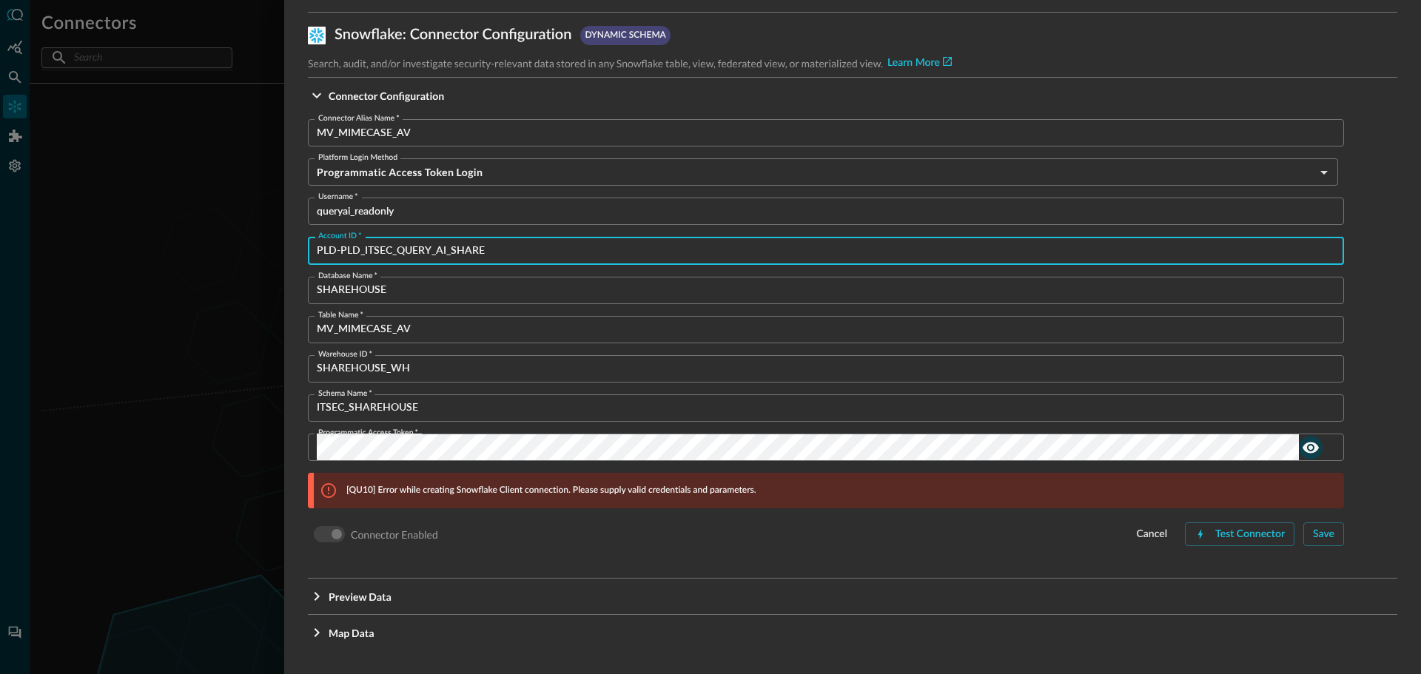
drag, startPoint x: 475, startPoint y: 248, endPoint x: 301, endPoint y: 243, distance: 174.0
click at [301, 243] on div "Configure Connector Snowflake : Connector Configuration dynamic schema Search, …" at bounding box center [852, 337] width 1136 height 674
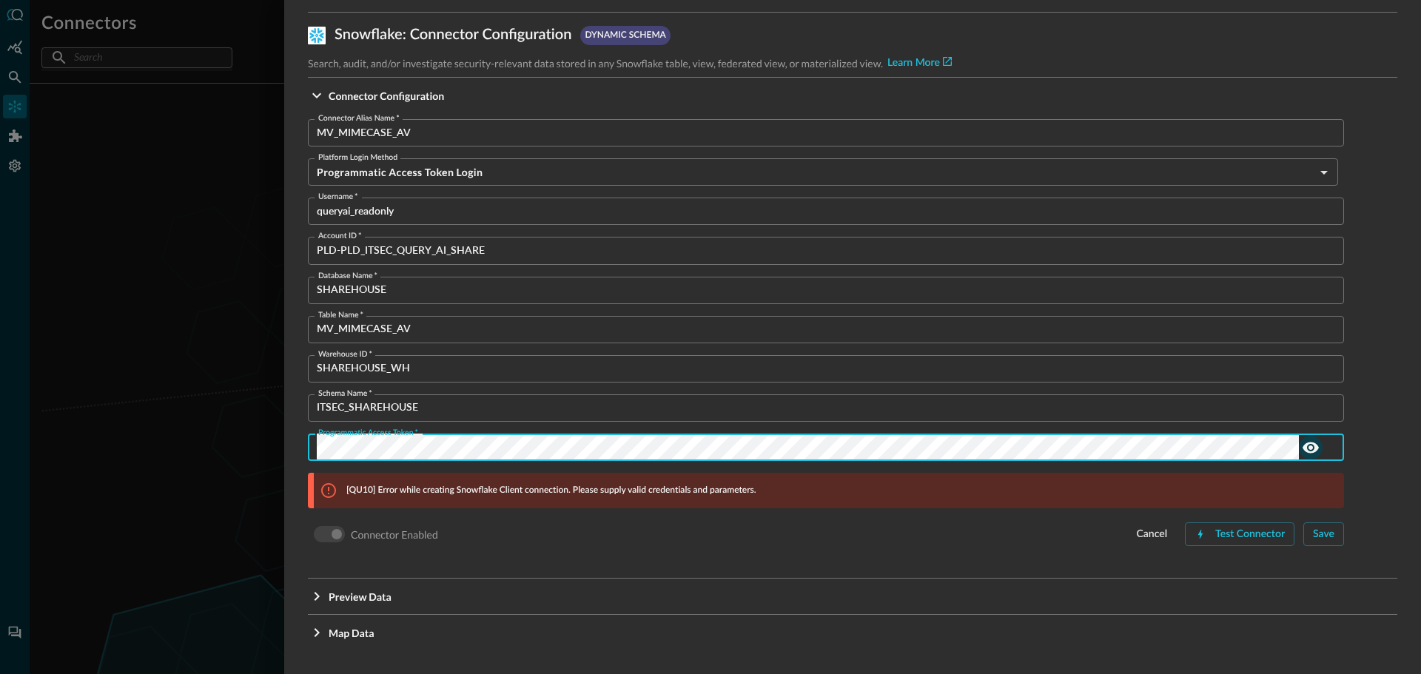
scroll to position [0, 310]
click at [1420, 418] on div "Configure Connector Snowflake : Connector Configuration dynamic schema Search, …" at bounding box center [852, 337] width 1136 height 674
click at [1215, 531] on div "Test Connector" at bounding box center [1250, 534] width 70 height 18
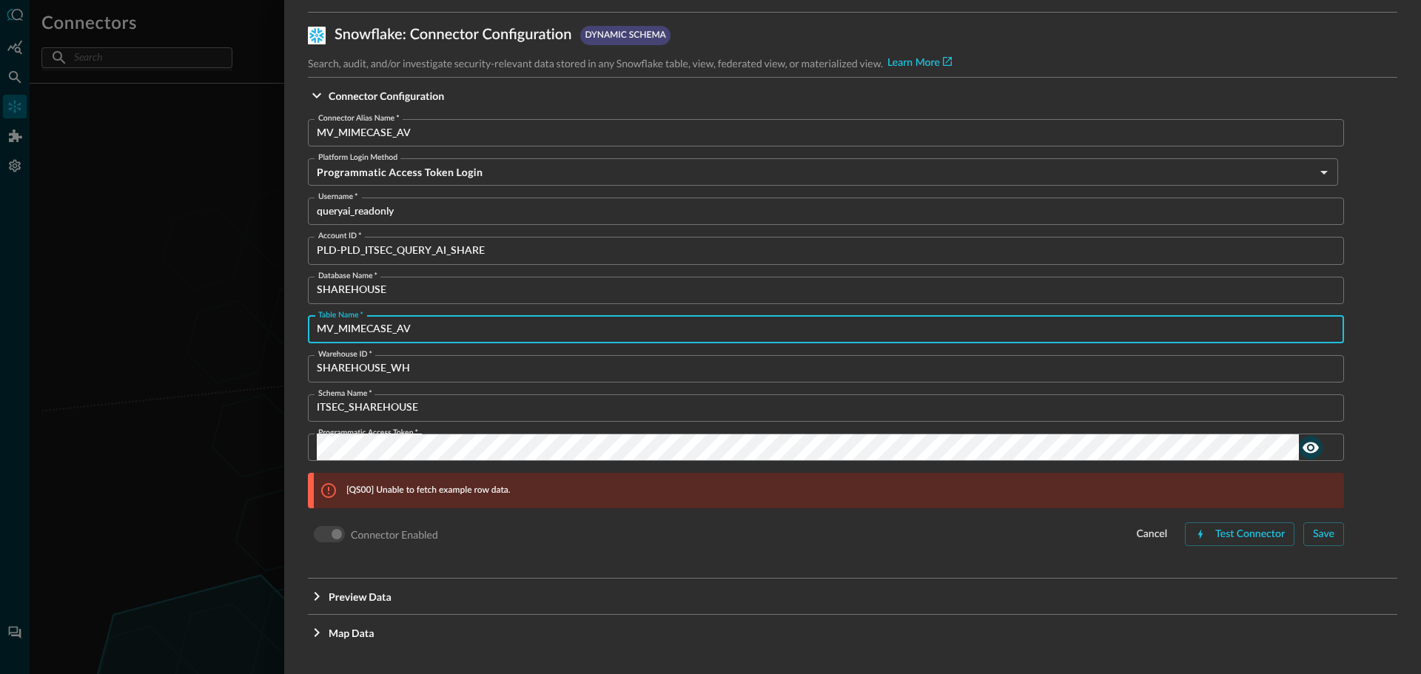
click at [390, 326] on input "MV_MIMECASE_AV" at bounding box center [830, 329] width 1027 height 27
click at [384, 326] on input "MV_MIMECASE_AV" at bounding box center [830, 329] width 1027 height 27
type input "MV_MIMECAST_AV"
click at [1228, 539] on div "Test Connector" at bounding box center [1250, 534] width 70 height 18
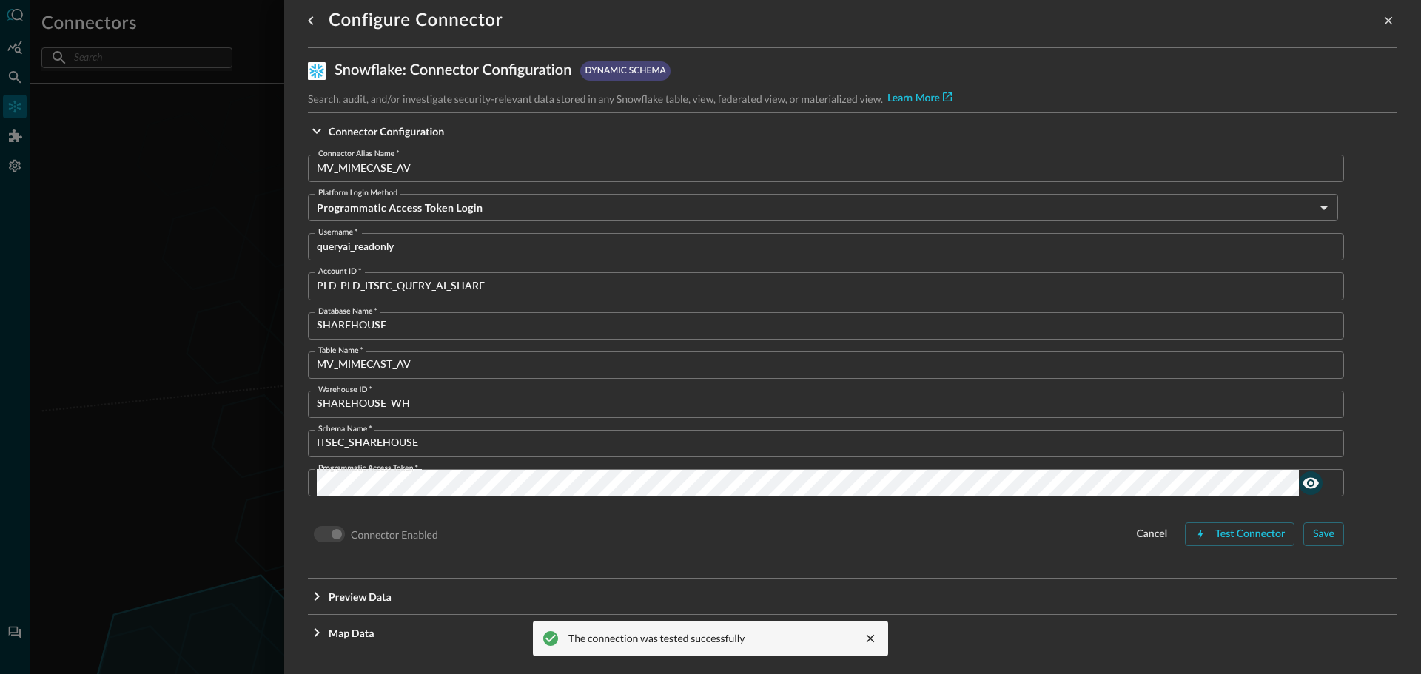
scroll to position [12, 0]
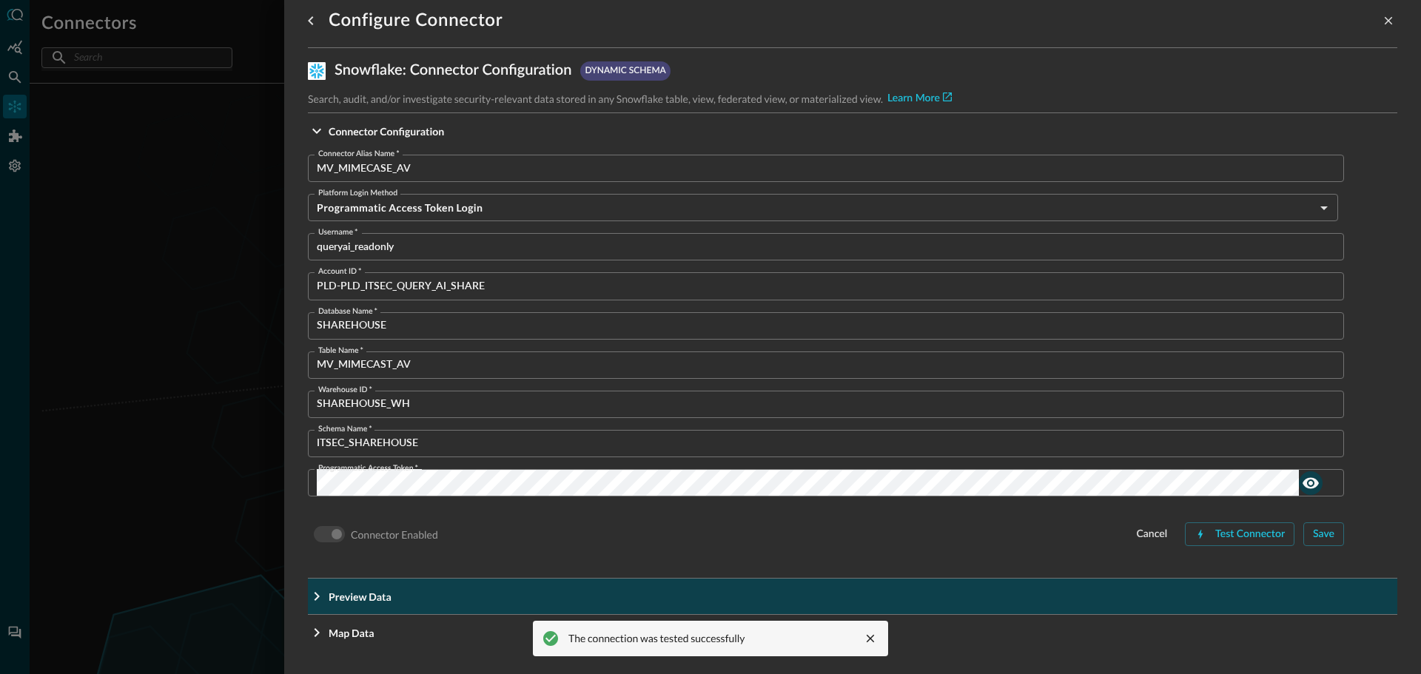
click at [321, 594] on icon "Expand More" at bounding box center [317, 596] width 18 height 18
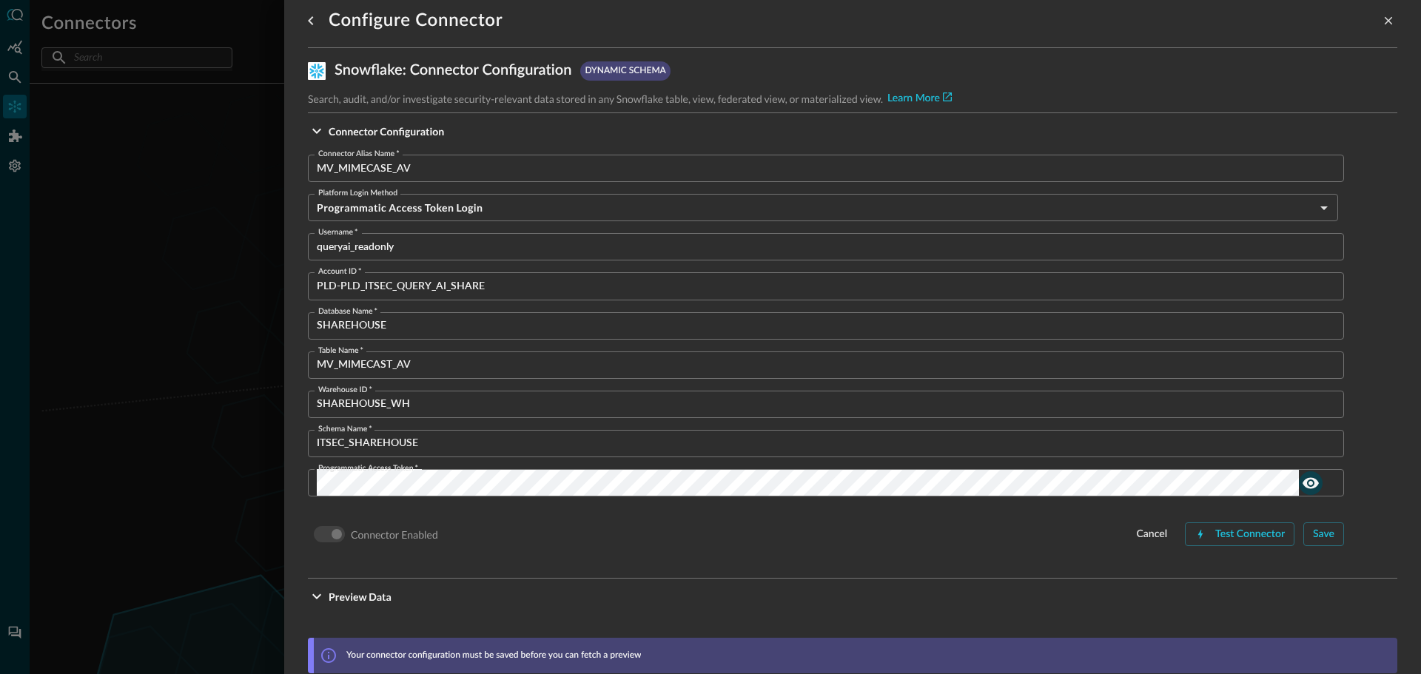
scroll to position [148, 0]
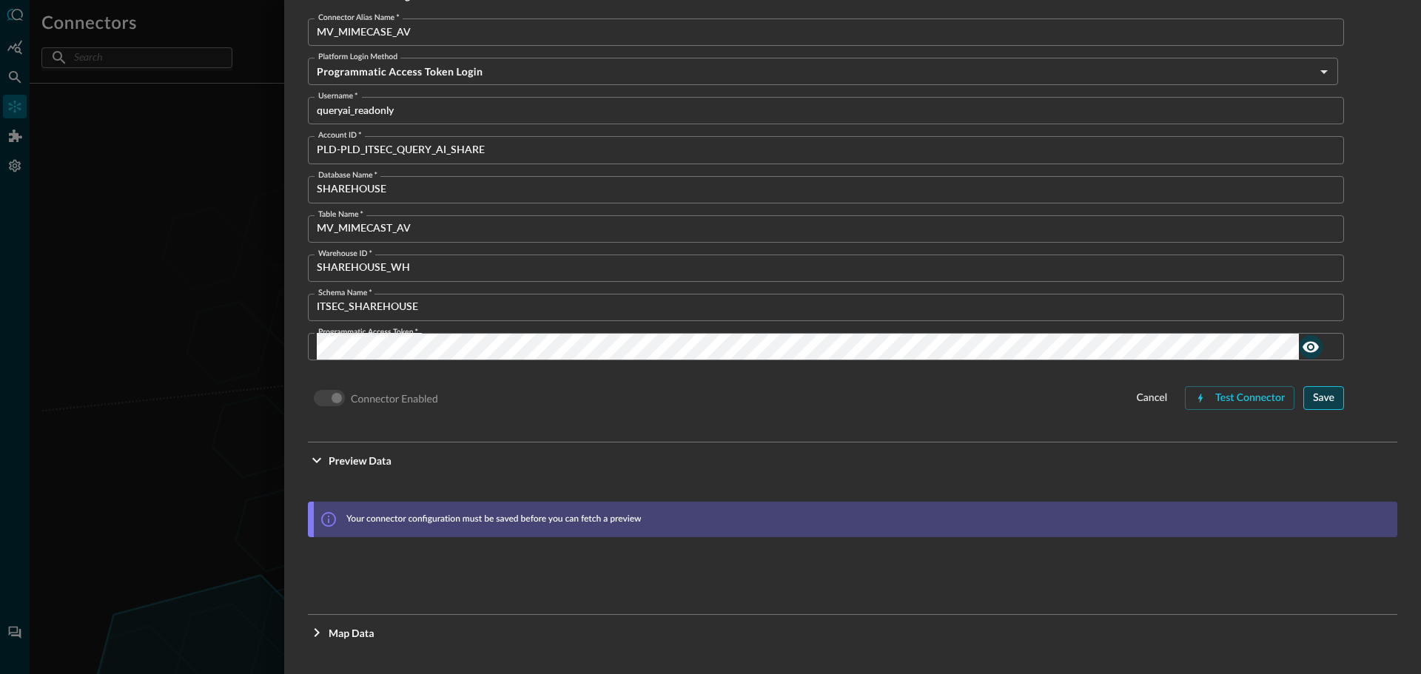
click at [1321, 401] on div "Save" at bounding box center [1323, 398] width 21 height 18
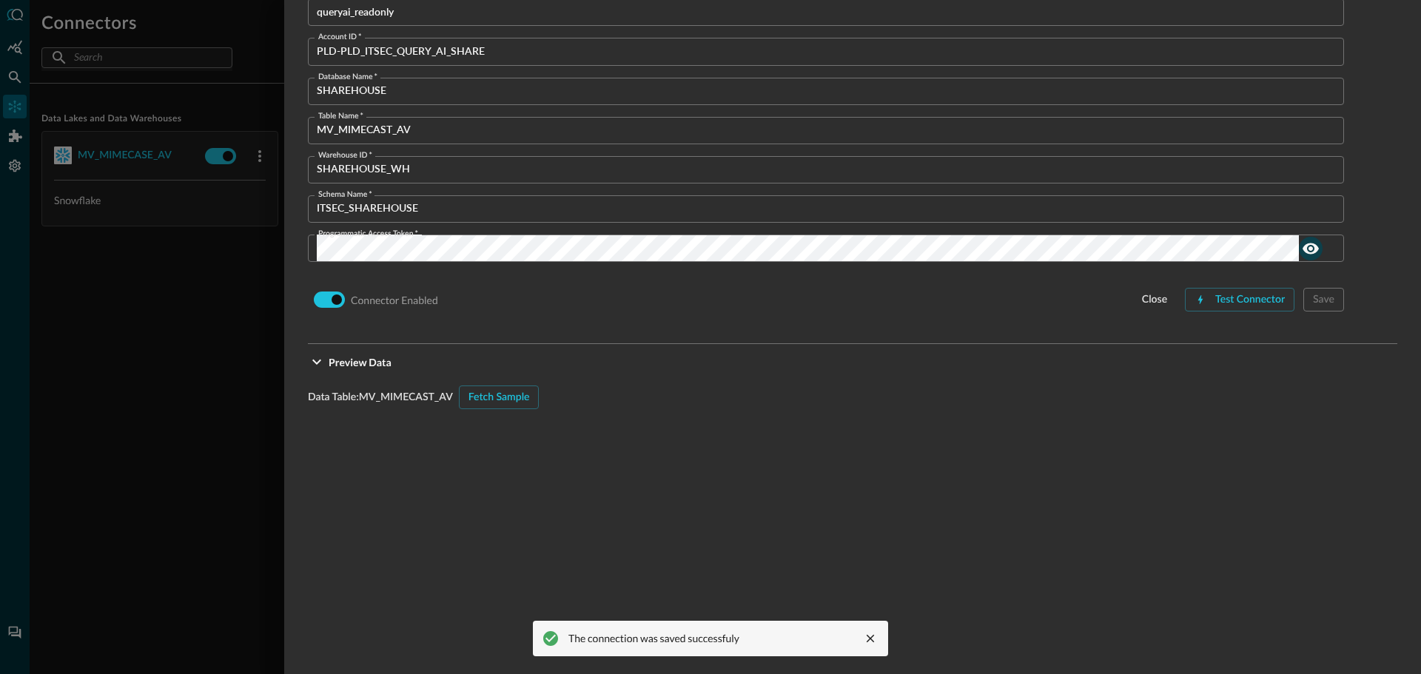
scroll to position [222, 0]
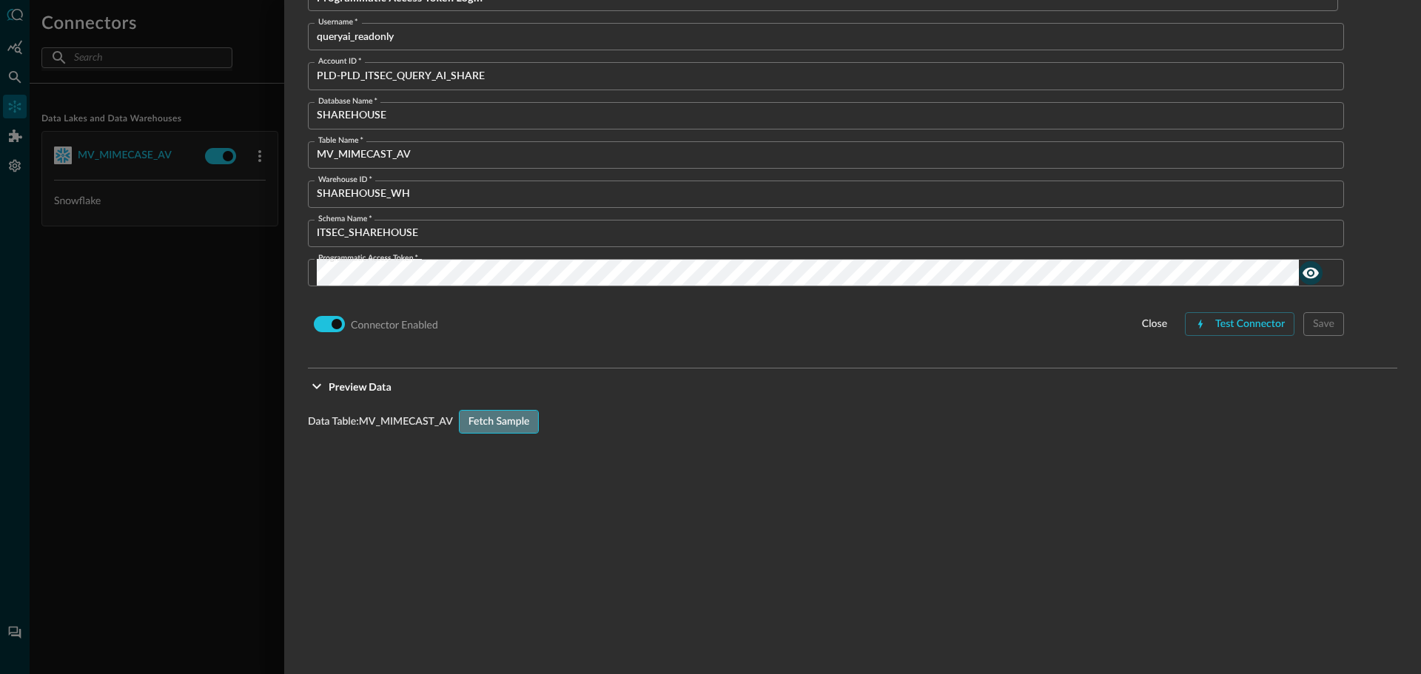
click at [491, 419] on div "Fetch Sample" at bounding box center [498, 422] width 61 height 18
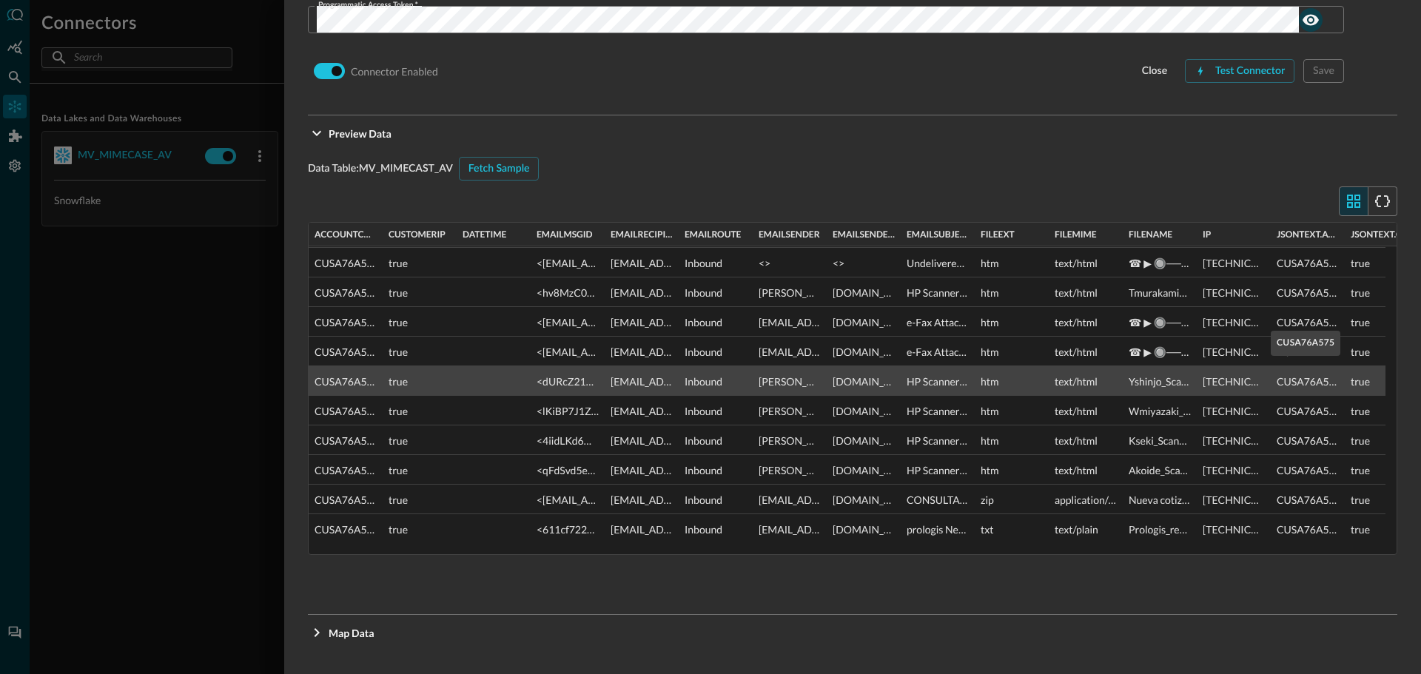
scroll to position [147, 0]
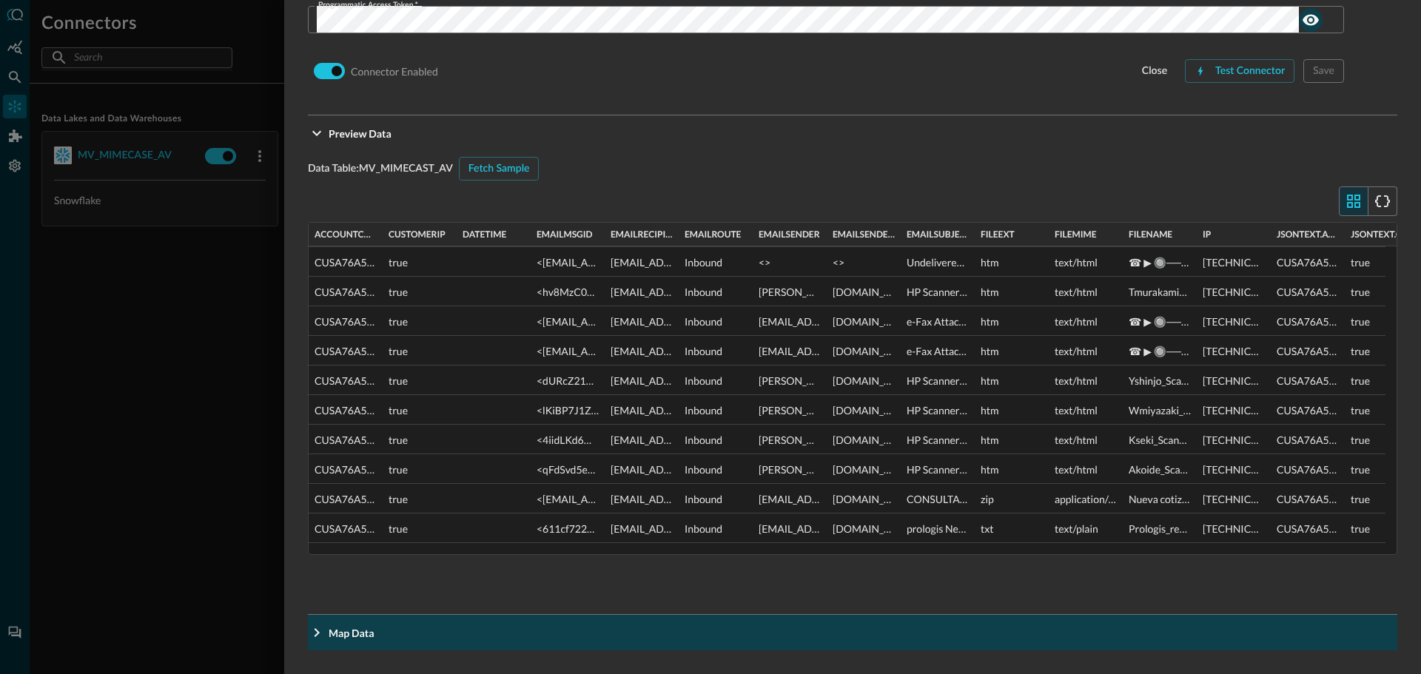
click at [319, 630] on icon "Expand More" at bounding box center [317, 633] width 18 height 18
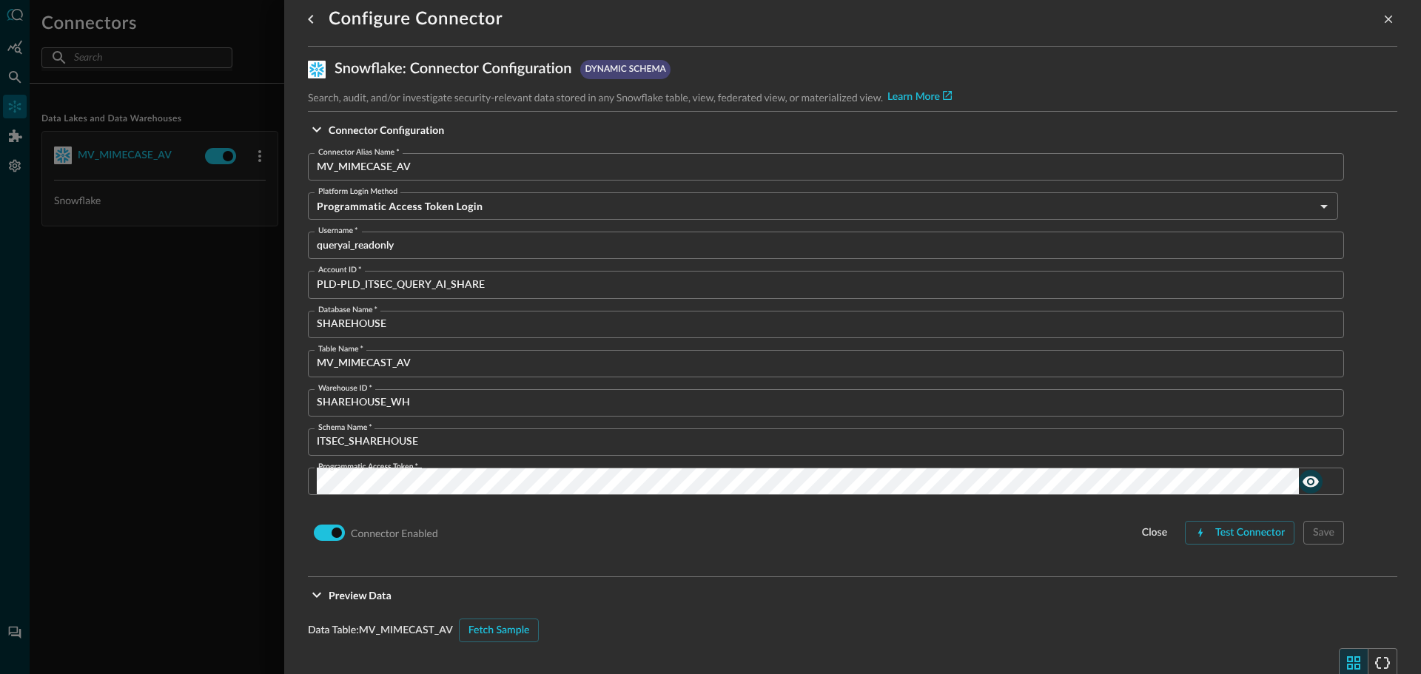
scroll to position [13, 0]
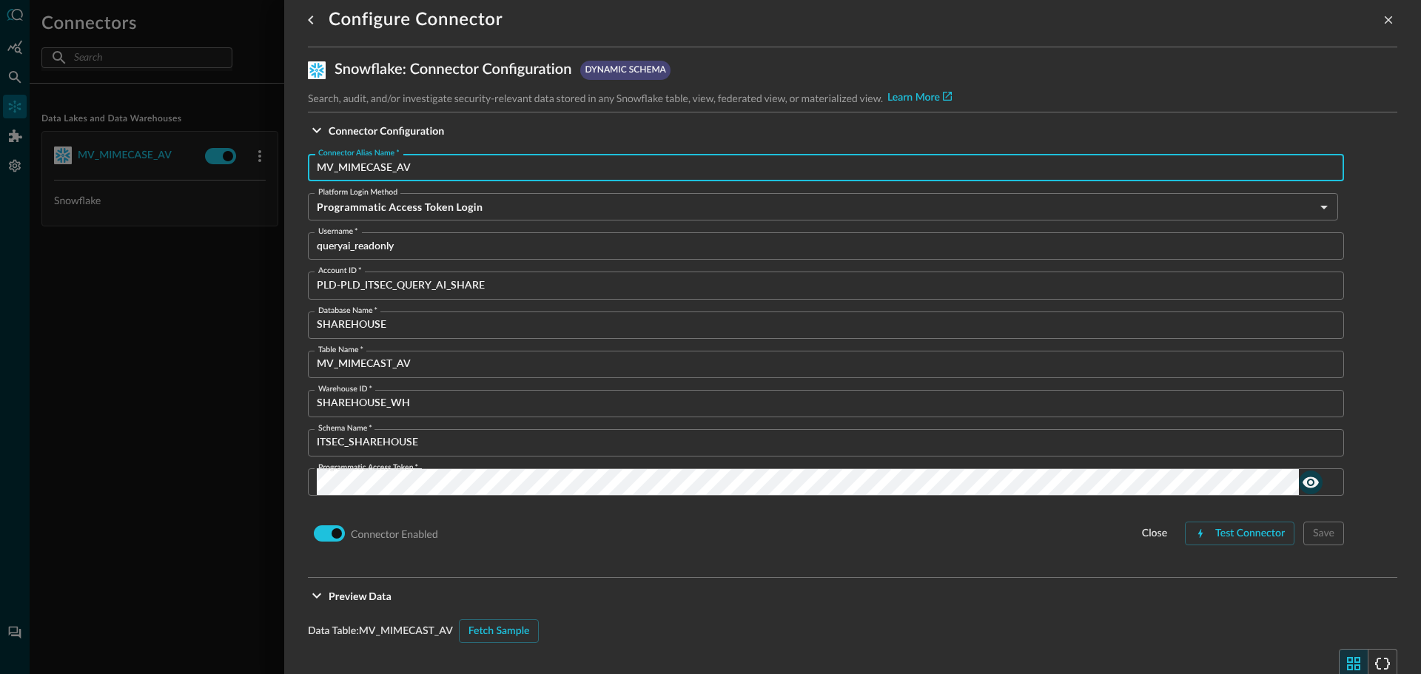
click at [385, 165] on input "MV_MIMECASE_AV" at bounding box center [830, 167] width 1027 height 27
type input "MV_MIMECAST_AV"
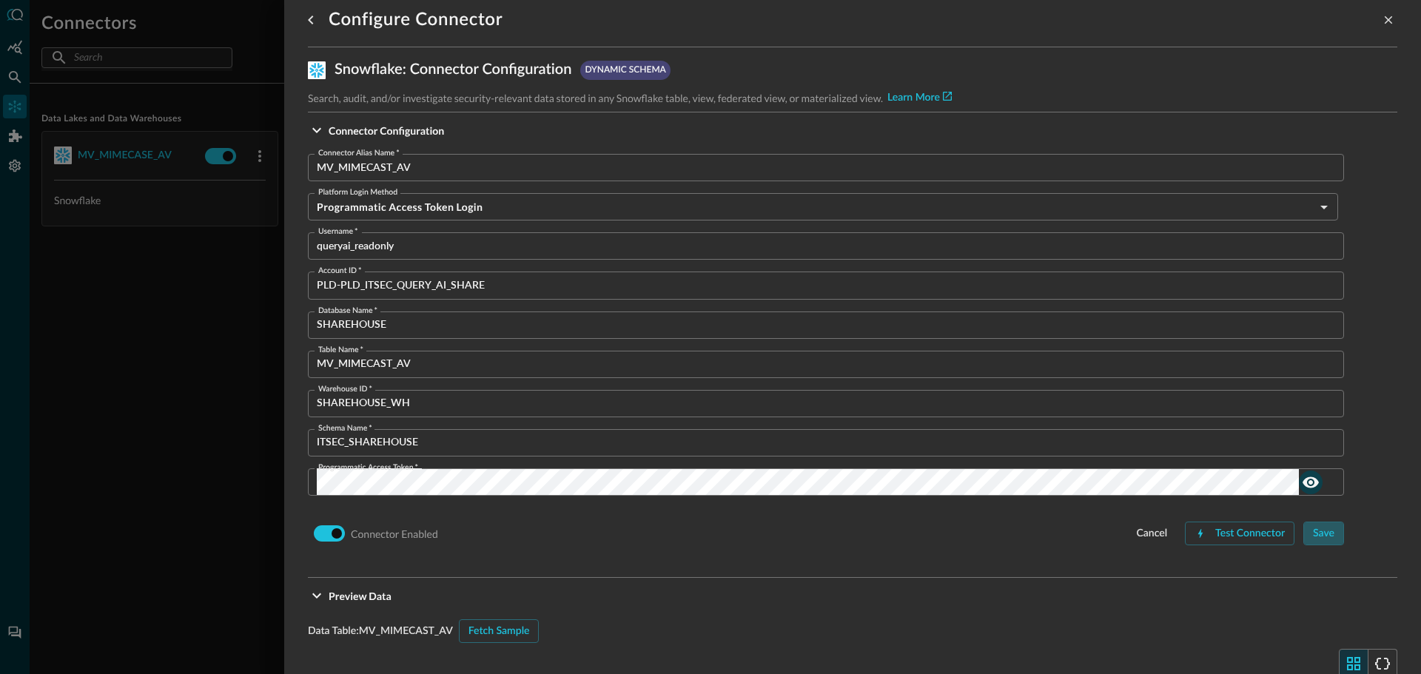
click at [1320, 535] on div "Save" at bounding box center [1323, 534] width 21 height 18
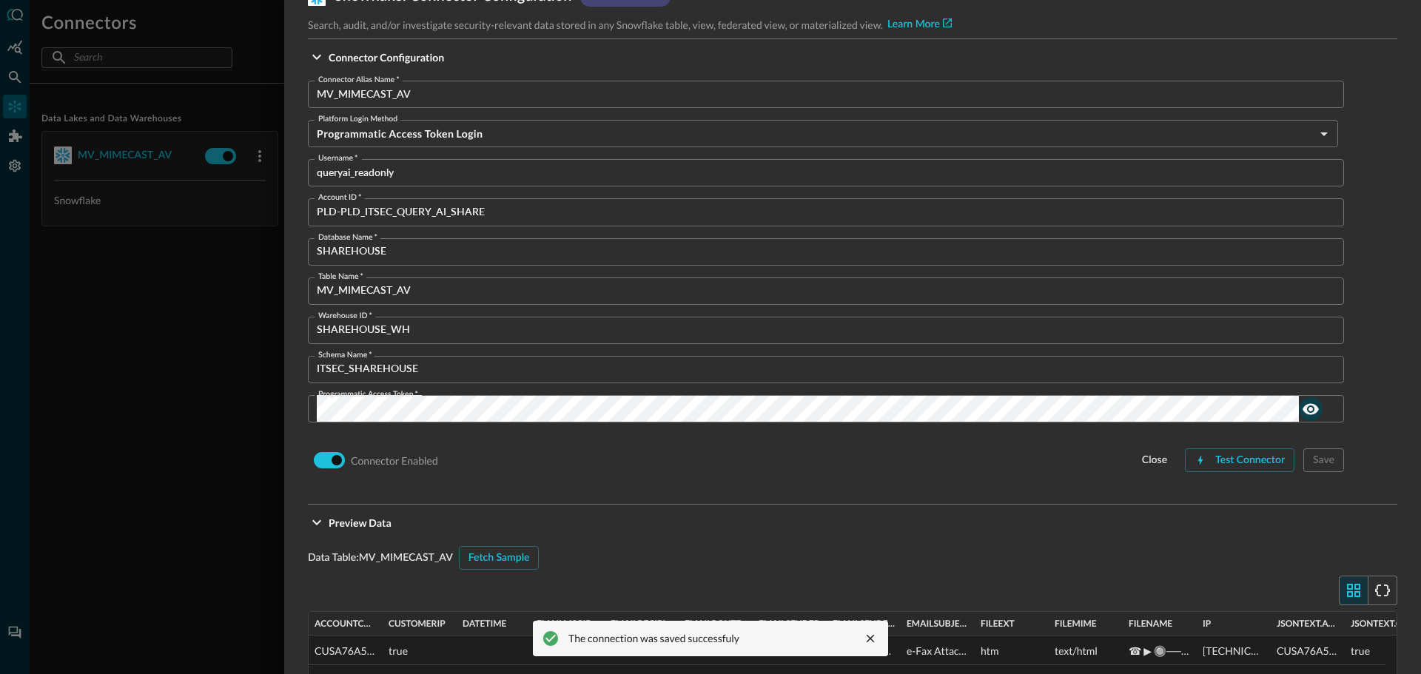
scroll to position [87, 0]
click at [867, 640] on icon "close message" at bounding box center [869, 638] width 13 height 13
